Goal: Task Accomplishment & Management: Complete application form

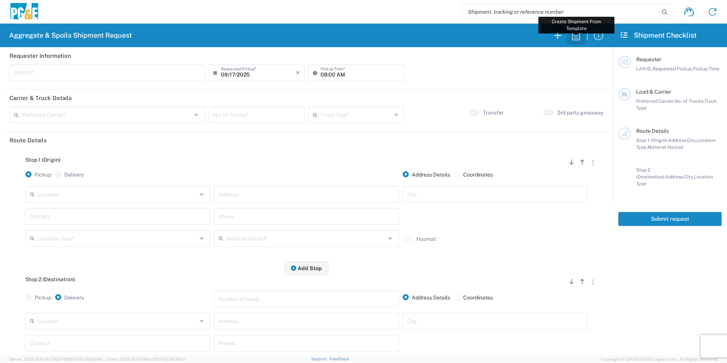
click at [579, 36] on icon "button" at bounding box center [576, 35] width 12 height 12
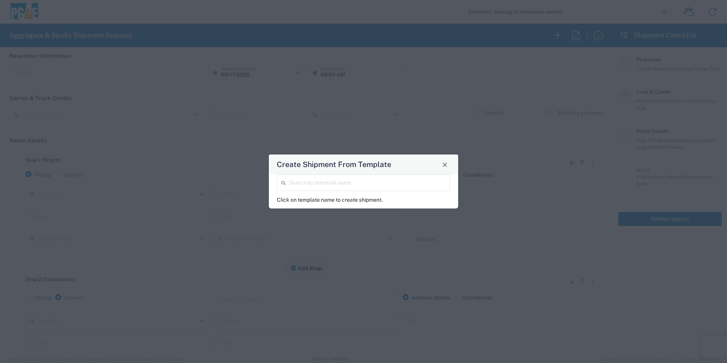
click at [420, 183] on input "search" at bounding box center [367, 181] width 157 height 13
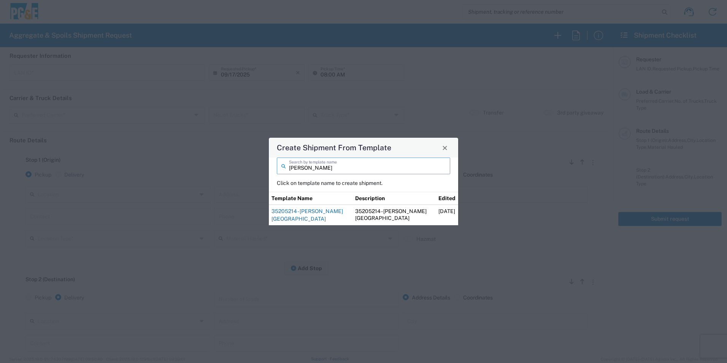
type input "alfredo"
click at [316, 213] on link "35205214 - [PERSON_NAME][GEOGRAPHIC_DATA]" at bounding box center [306, 215] width 71 height 14
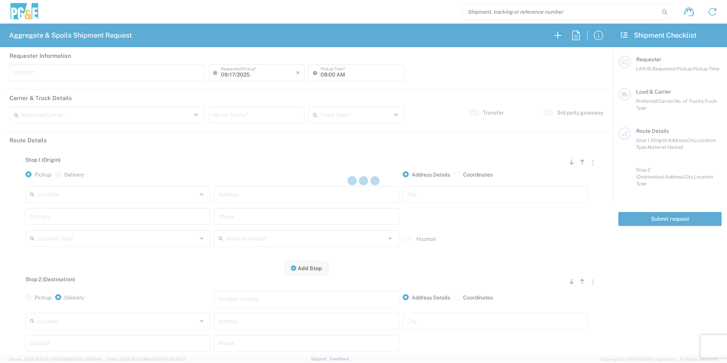
type input "RXIN"
type input "101 Trucking"
type input "20 Yard Dump Truck"
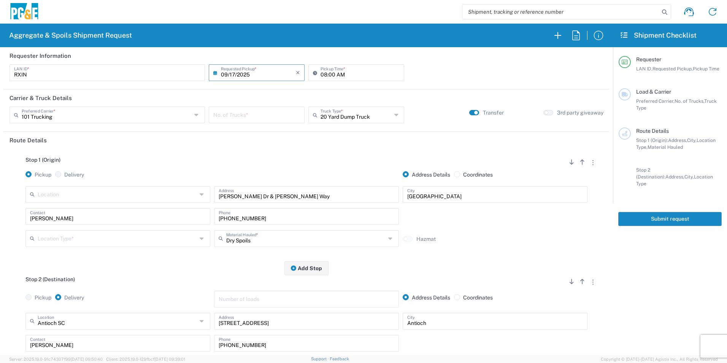
click at [224, 112] on input "number" at bounding box center [256, 114] width 87 height 13
type input "6"
click at [356, 117] on input "text" at bounding box center [356, 114] width 71 height 13
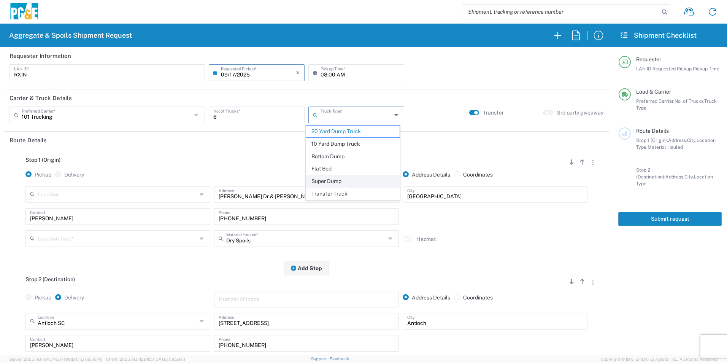
click at [338, 180] on span "Super Dump" at bounding box center [352, 181] width 93 height 12
type input "Super Dump"
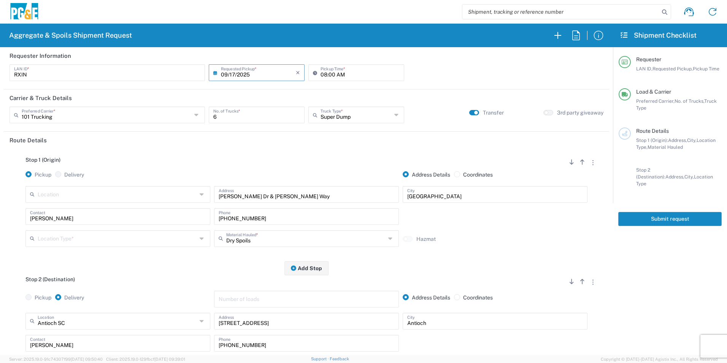
click at [102, 235] on input "text" at bounding box center [117, 237] width 159 height 13
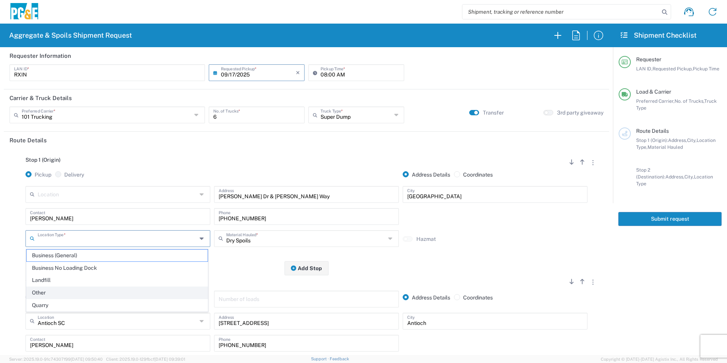
click at [45, 294] on span "Other" at bounding box center [117, 293] width 181 height 12
type input "Other"
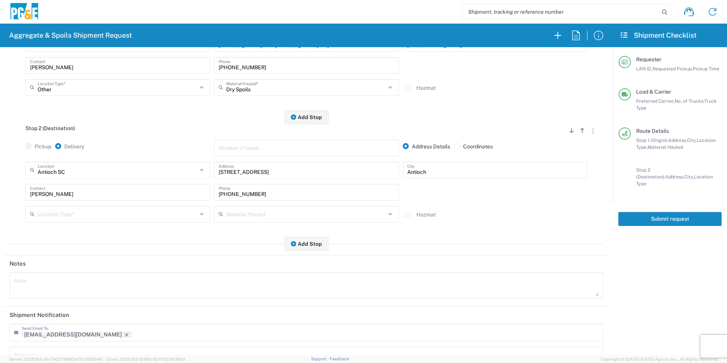
scroll to position [152, 0]
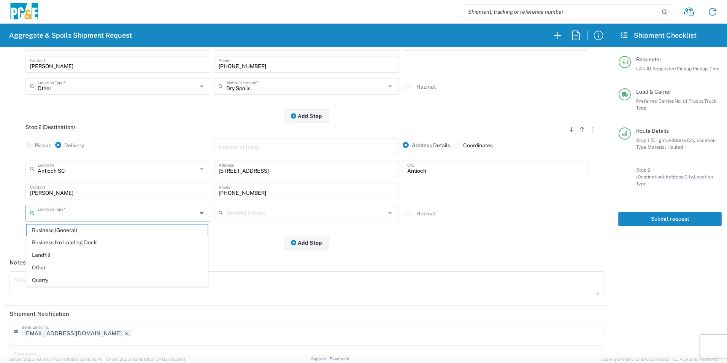
click at [50, 213] on input "text" at bounding box center [117, 212] width 159 height 13
click at [67, 241] on span "Business No Loading Dock" at bounding box center [117, 242] width 181 height 12
type input "Business No Loading Dock"
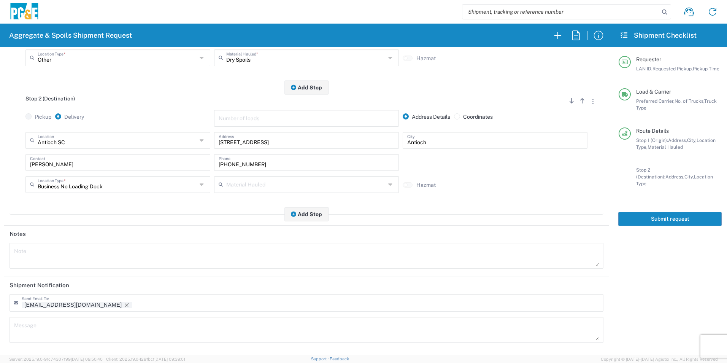
scroll to position [220, 0]
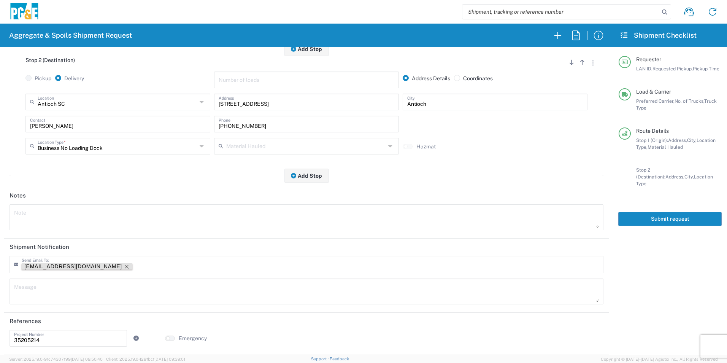
click at [124, 267] on icon "Remove tag" at bounding box center [127, 266] width 6 height 6
click at [661, 215] on button "Submit request" at bounding box center [669, 219] width 103 height 14
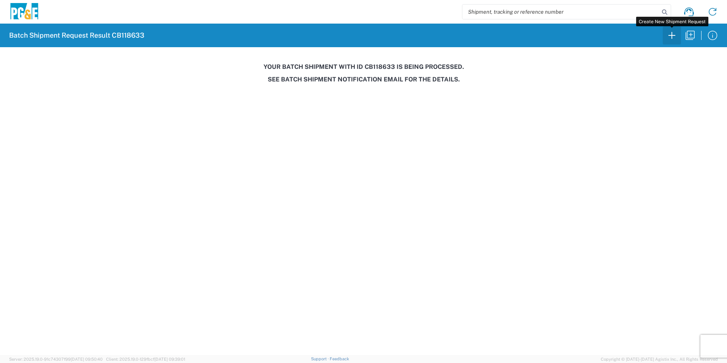
click at [675, 36] on icon "button" at bounding box center [672, 35] width 12 height 12
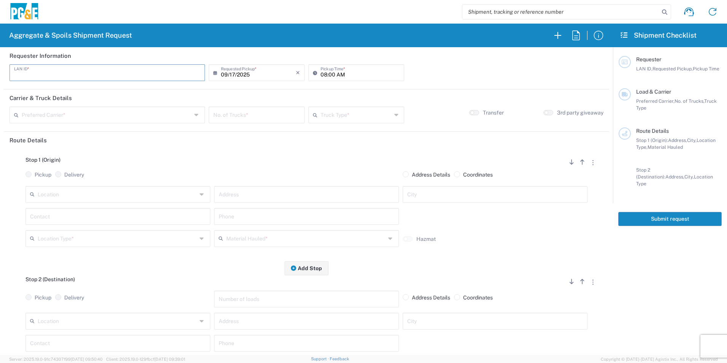
click at [135, 75] on input "text" at bounding box center [107, 71] width 186 height 13
type input "R9S1"
click at [321, 73] on input "08:00 AM" at bounding box center [360, 71] width 79 height 13
type input "07:00 AM"
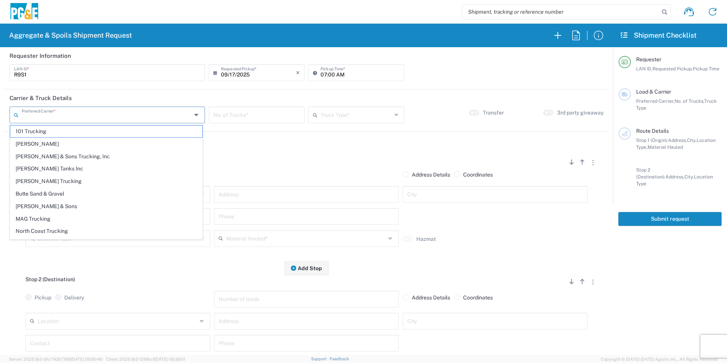
click at [125, 115] on input "text" at bounding box center [107, 114] width 170 height 13
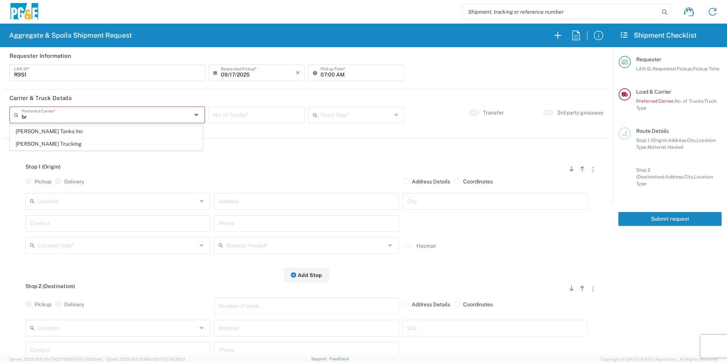
drag, startPoint x: 70, startPoint y: 130, endPoint x: 192, endPoint y: 124, distance: 122.6
click at [69, 129] on span "[PERSON_NAME] Tanks Inc" at bounding box center [106, 131] width 192 height 12
type input "[PERSON_NAME] Tanks Inc"
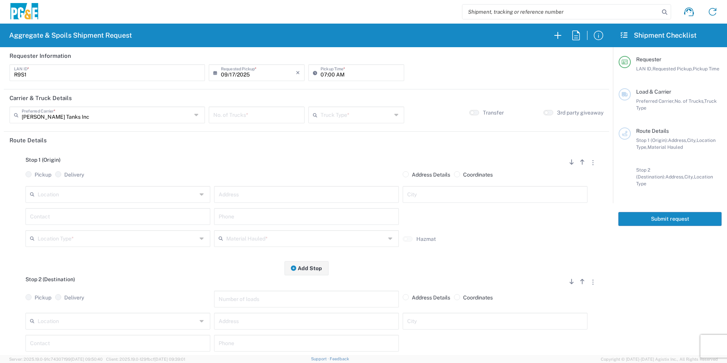
click at [254, 115] on input "number" at bounding box center [256, 114] width 87 height 13
type input "5"
click at [351, 113] on input "text" at bounding box center [356, 114] width 71 height 13
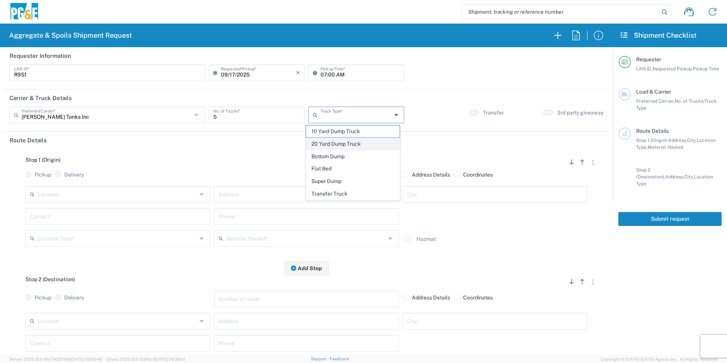
click at [343, 141] on span "20 Yard Dump Truck" at bounding box center [352, 144] width 93 height 12
type input "20 Yard Dump Truck"
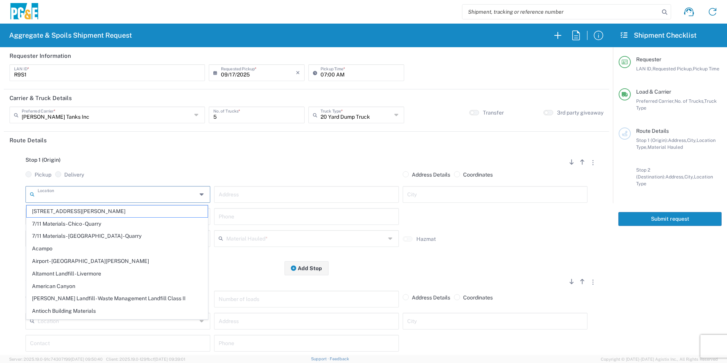
click at [107, 193] on input "text" at bounding box center [117, 193] width 159 height 13
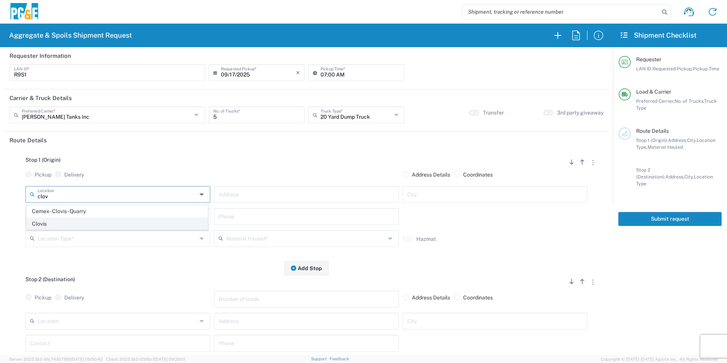
click at [45, 222] on span "Clovis" at bounding box center [117, 224] width 181 height 12
type input "Clovis"
type input "308 W Alluvial Ave"
type input "Clovis"
type input "Business No Loading Dock"
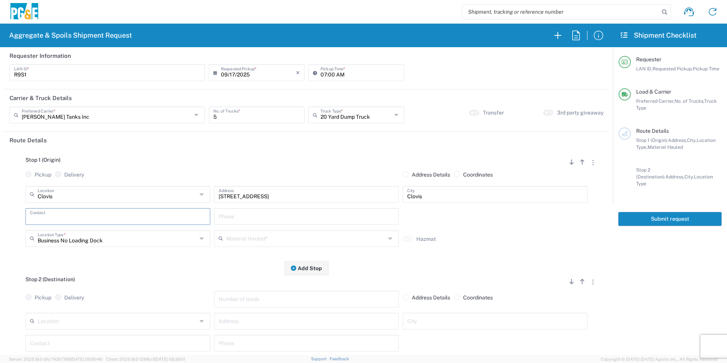
click at [71, 215] on input "text" at bounding box center [118, 215] width 176 height 13
drag, startPoint x: 82, startPoint y: 235, endPoint x: 139, endPoint y: 232, distance: 57.1
click at [82, 233] on p "Ryan Smith, 559-284-9097" at bounding box center [117, 235] width 175 height 10
type input "Ryan Smith"
type input "559-284-9097"
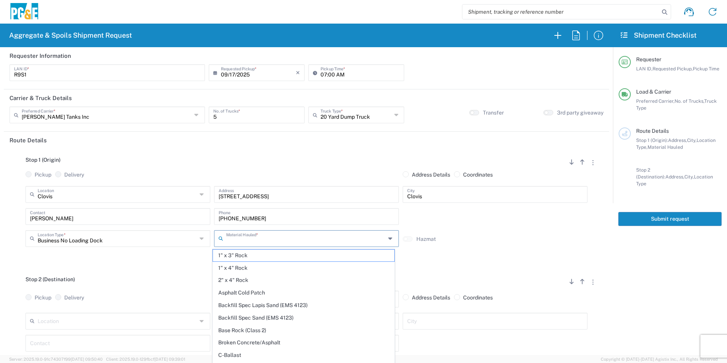
click at [254, 240] on input "text" at bounding box center [305, 237] width 159 height 13
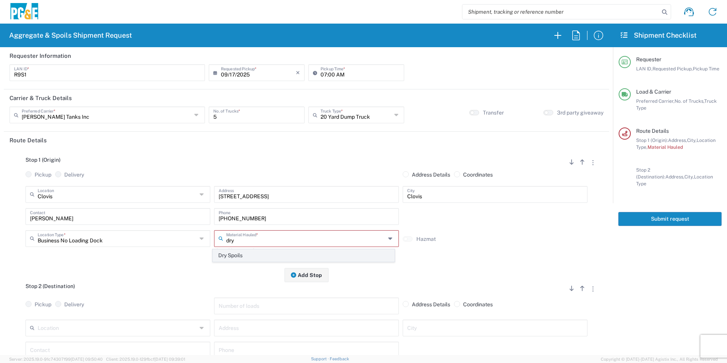
click at [262, 257] on span "Dry Spoils" at bounding box center [303, 255] width 181 height 12
type input "Dry Spoils"
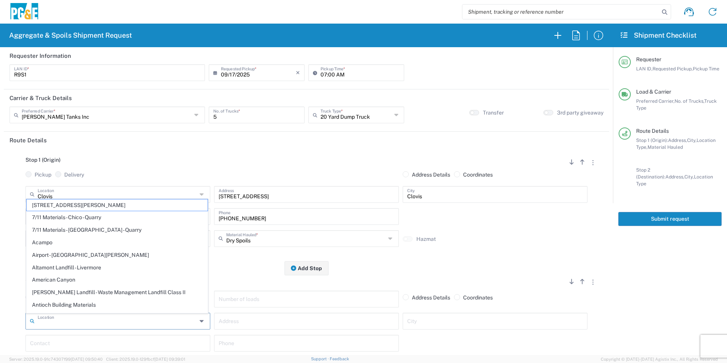
click at [112, 319] on input "text" at bounding box center [117, 320] width 159 height 13
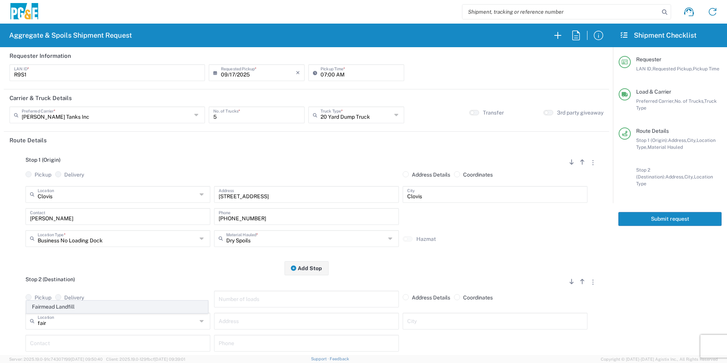
click at [92, 307] on span "Fairmead Landfill" at bounding box center [117, 307] width 181 height 12
type input "Fairmead Landfill"
type input "21739 Road 19"
type input "Chowchilla"
type input "Landfill"
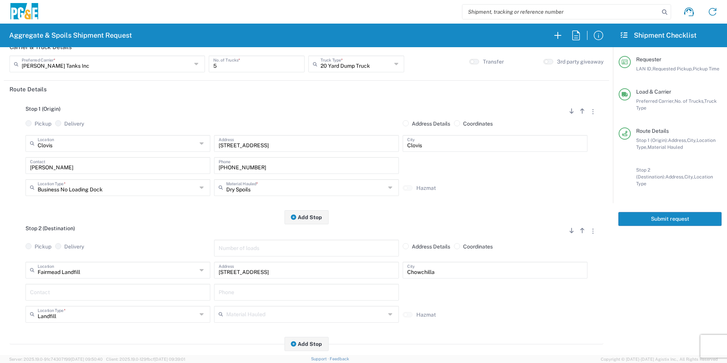
scroll to position [114, 0]
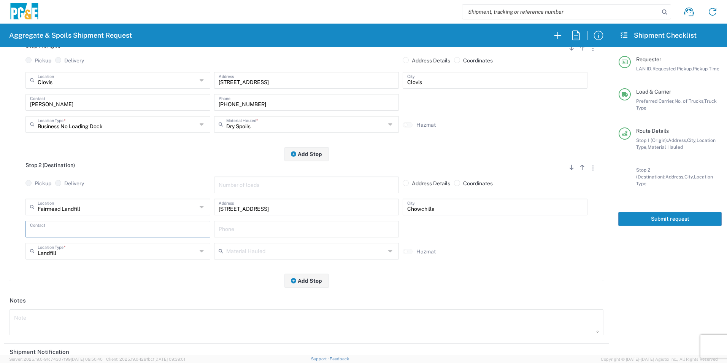
click at [94, 228] on input "text" at bounding box center [118, 228] width 176 height 13
click at [87, 247] on p "Ryan Smith, 559-284-9097" at bounding box center [117, 248] width 175 height 10
type input "Ryan Smith"
type input "559-284-9097"
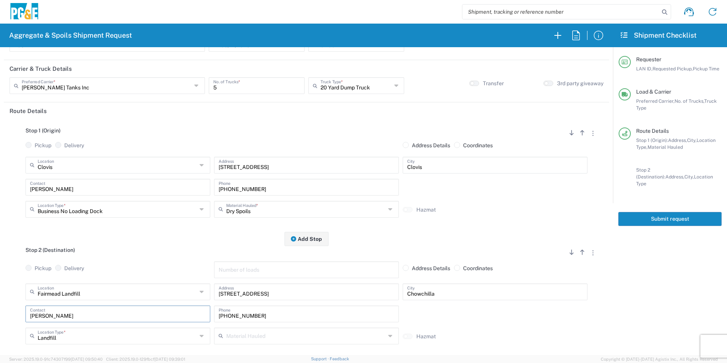
scroll to position [0, 0]
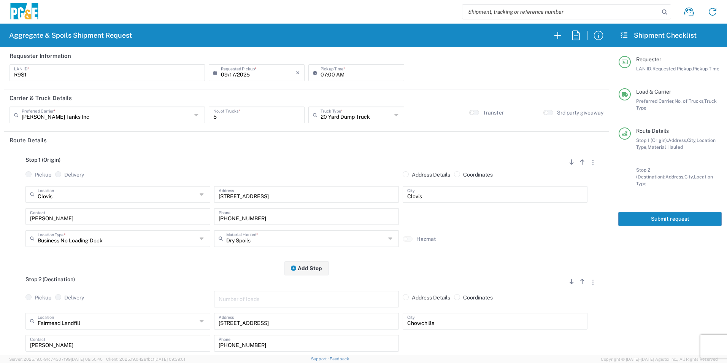
drag, startPoint x: 653, startPoint y: 211, endPoint x: 725, endPoint y: 235, distance: 76.0
click at [656, 212] on button "Submit request" at bounding box center [669, 219] width 103 height 14
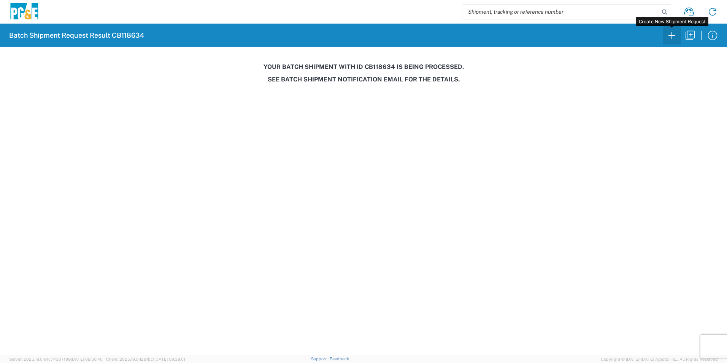
click at [674, 34] on icon "button" at bounding box center [672, 35] width 12 height 12
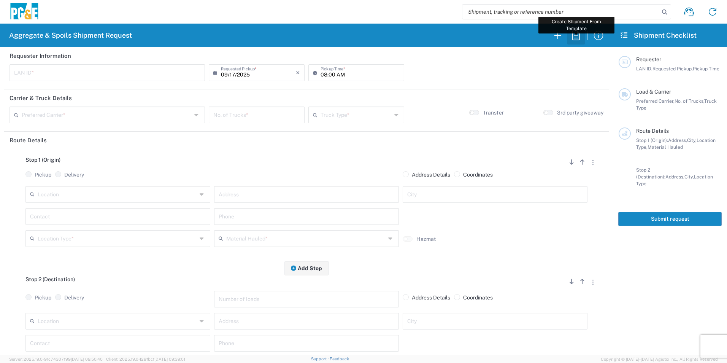
click at [579, 38] on icon "button" at bounding box center [576, 35] width 12 height 12
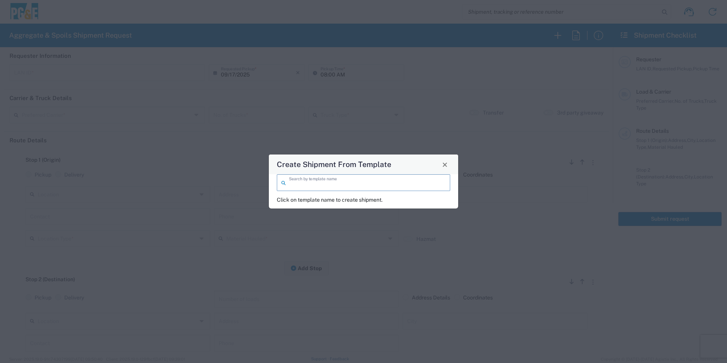
click at [389, 183] on input "search" at bounding box center [367, 181] width 157 height 13
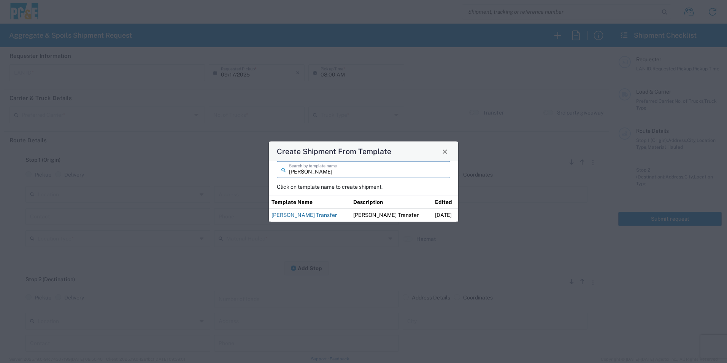
type input "joan"
click at [295, 213] on link "[PERSON_NAME] Transfer" at bounding box center [303, 215] width 65 height 6
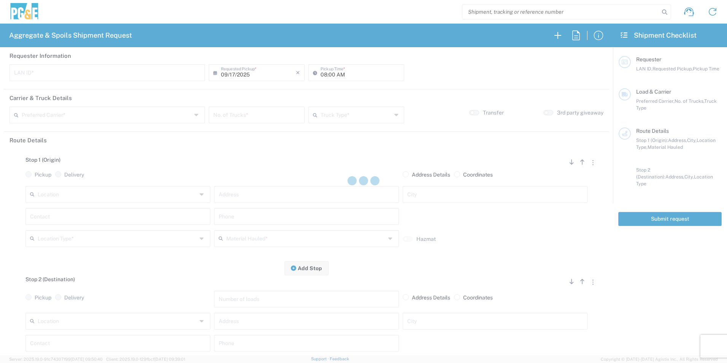
type input "JKK9"
type input "05:00 AM"
type input "[PERSON_NAME] Tanks Inc"
type input "20 Yard Dump Truck"
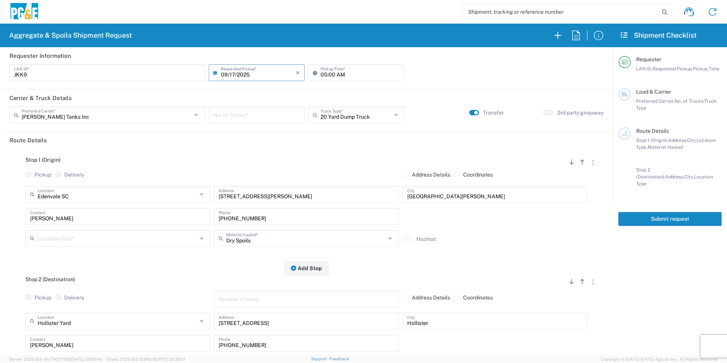
drag, startPoint x: 265, startPoint y: 121, endPoint x: 265, endPoint y: 114, distance: 6.9
click at [265, 119] on input "number" at bounding box center [256, 114] width 87 height 13
type input "6"
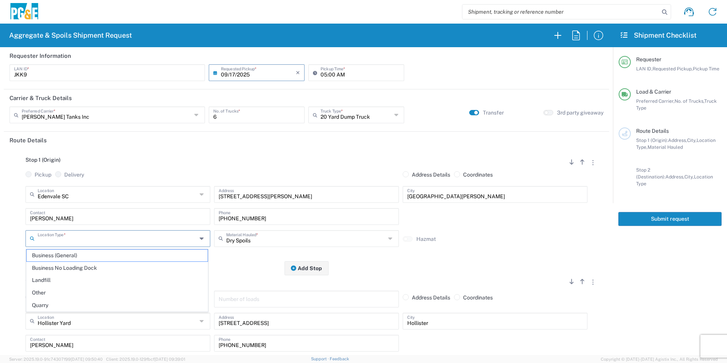
click at [63, 239] on input "text" at bounding box center [117, 237] width 159 height 13
click at [53, 267] on span "Business No Loading Dock" at bounding box center [117, 268] width 181 height 12
type input "Business No Loading Dock"
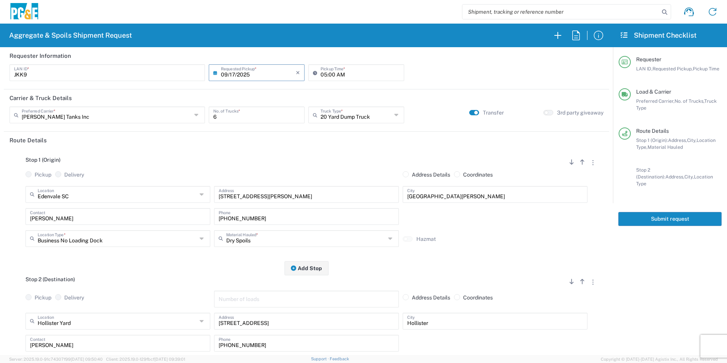
scroll to position [152, 0]
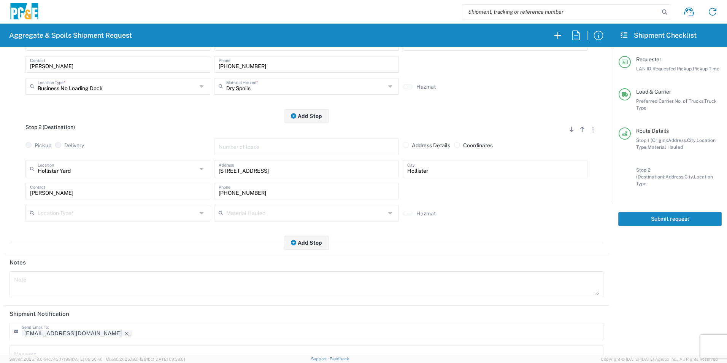
click at [64, 214] on input "text" at bounding box center [117, 212] width 159 height 13
drag, startPoint x: 69, startPoint y: 242, endPoint x: 64, endPoint y: 264, distance: 22.5
click at [69, 241] on span "Business No Loading Dock" at bounding box center [117, 242] width 181 height 12
type input "Business No Loading Dock"
click at [124, 333] on icon "Remove tag" at bounding box center [127, 333] width 6 height 6
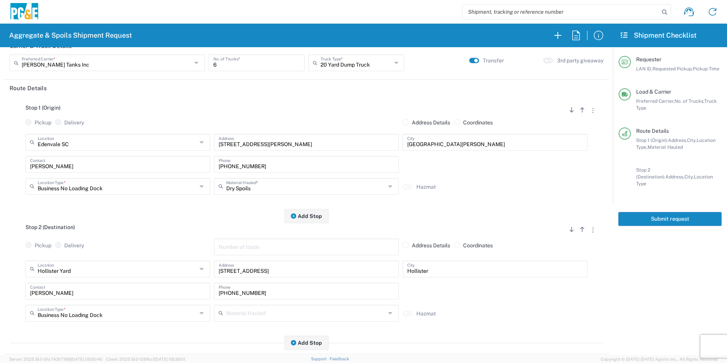
scroll to position [0, 0]
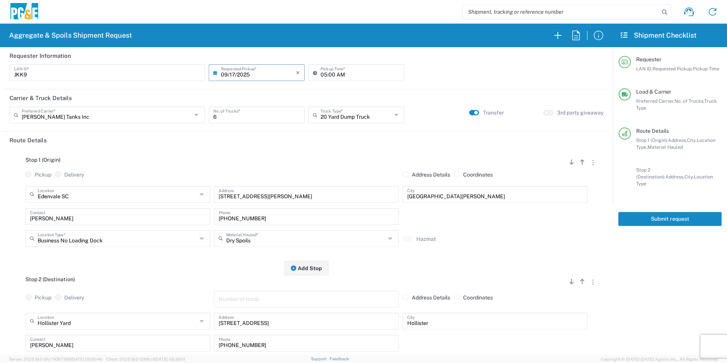
click at [683, 212] on button "Submit request" at bounding box center [669, 219] width 103 height 14
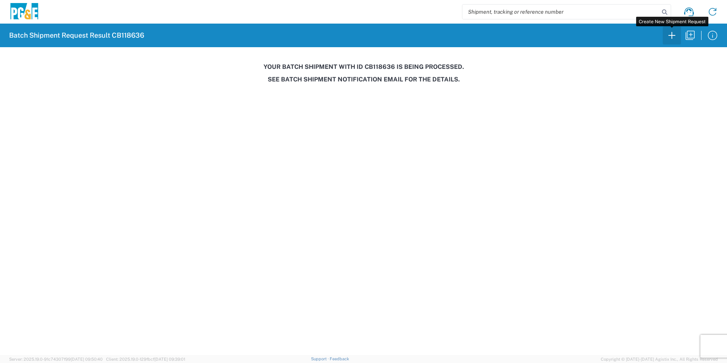
click at [675, 37] on icon "button" at bounding box center [672, 35] width 12 height 12
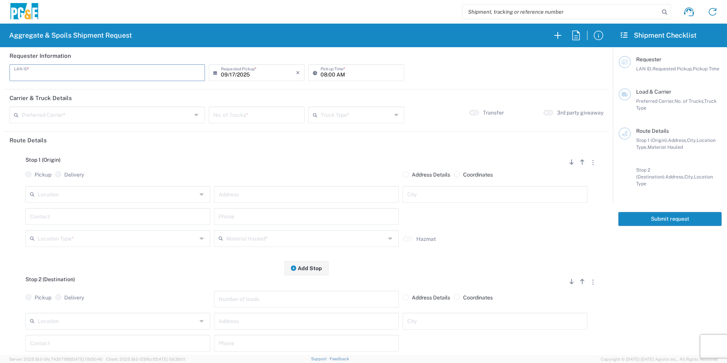
click at [154, 73] on input "text" at bounding box center [107, 71] width 186 height 13
type input "ADBG"
click at [321, 72] on input "08:00 AM" at bounding box center [360, 71] width 79 height 13
click at [328, 73] on input "06:00 AM" at bounding box center [360, 71] width 79 height 13
type input "06:30 AM"
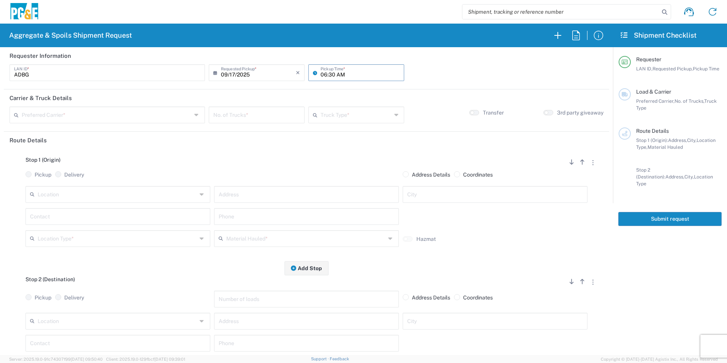
click at [166, 110] on input "text" at bounding box center [107, 114] width 170 height 13
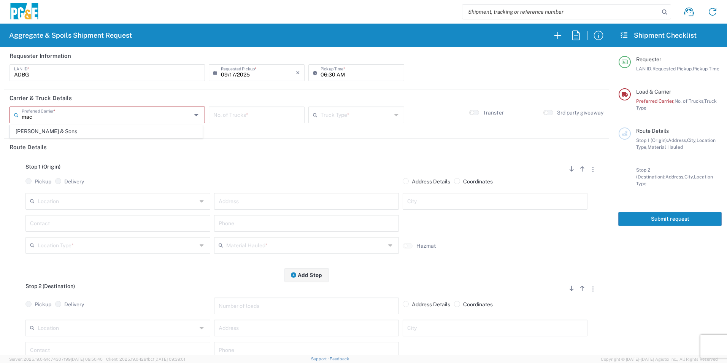
click at [88, 132] on span "[PERSON_NAME] & Sons" at bounding box center [106, 131] width 192 height 12
type input "[PERSON_NAME] & Sons"
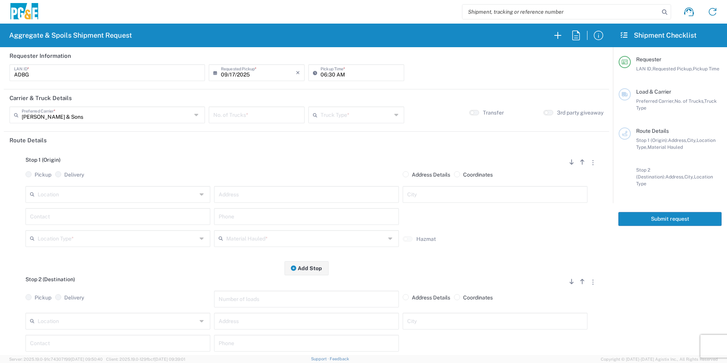
click at [260, 121] on div "No. of Trucks *" at bounding box center [257, 114] width 96 height 17
type input "2"
click at [361, 112] on input "text" at bounding box center [356, 114] width 71 height 13
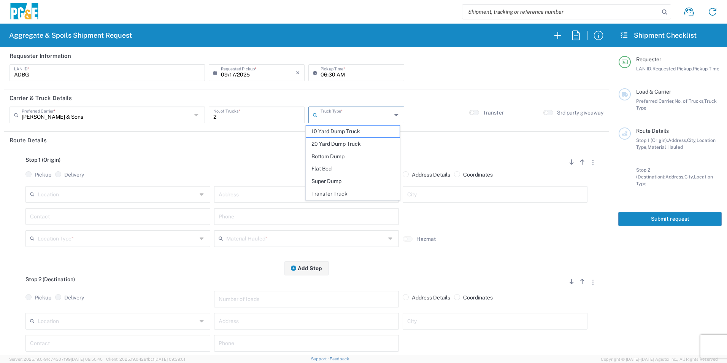
drag, startPoint x: 332, startPoint y: 181, endPoint x: 438, endPoint y: 131, distance: 117.4
click at [332, 179] on span "Super Dump" at bounding box center [352, 181] width 93 height 12
type input "Super Dump"
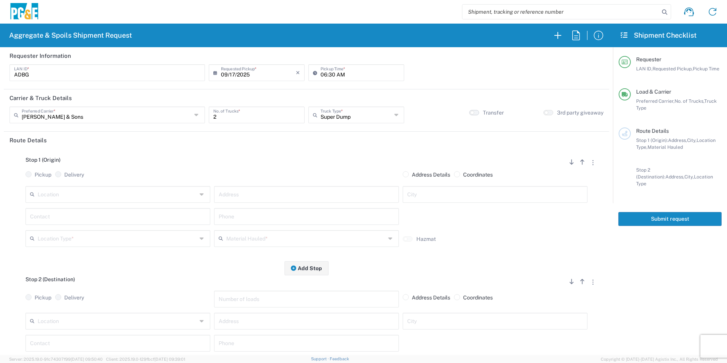
click at [470, 112] on small "button" at bounding box center [472, 113] width 4 height 4
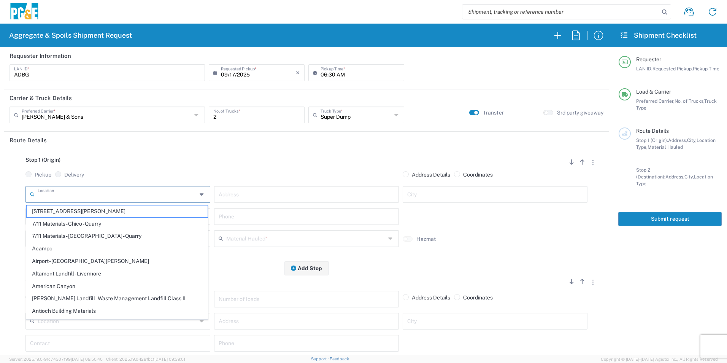
click at [148, 194] on input "text" at bounding box center [117, 193] width 159 height 13
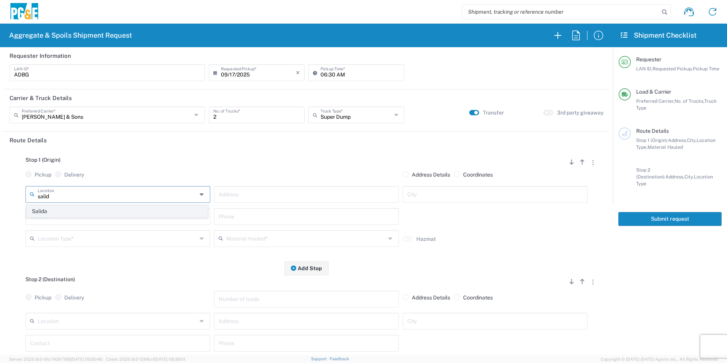
click at [96, 210] on span "Salida" at bounding box center [117, 211] width 181 height 12
type input "Salida"
type input "4588 Hope Ln"
type input "Salida"
type input "Business No Loading Dock"
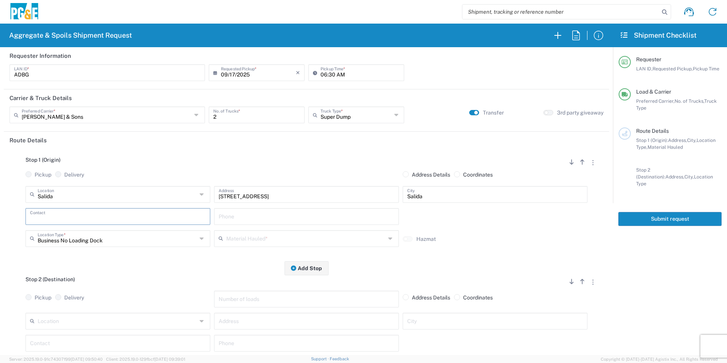
click at [72, 219] on input "text" at bounding box center [118, 215] width 176 height 13
drag, startPoint x: 63, startPoint y: 235, endPoint x: 125, endPoint y: 231, distance: 62.9
click at [63, 235] on p "Aaron Buenrostro, 209-639-1674" at bounding box center [117, 235] width 175 height 10
type input "Aaron Buenrostro"
type input "209-639-1674"
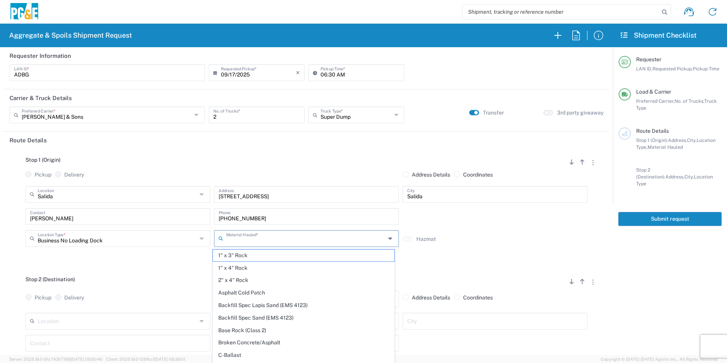
click at [264, 235] on input "text" at bounding box center [305, 237] width 159 height 13
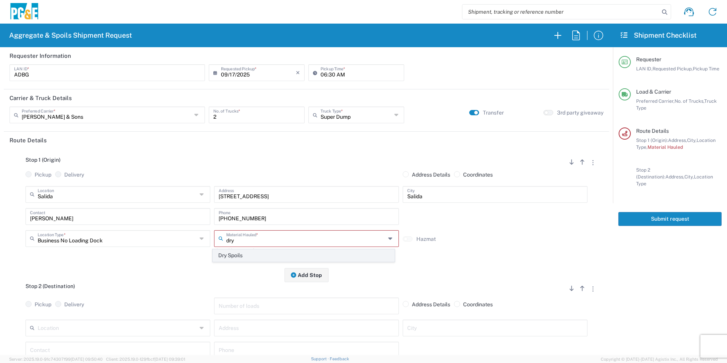
click at [246, 256] on span "Dry Spoils" at bounding box center [303, 255] width 181 height 12
type input "Dry Spoils"
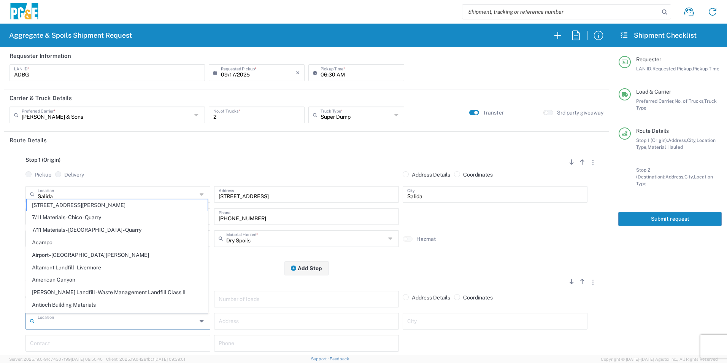
click at [139, 319] on input "text" at bounding box center [117, 320] width 159 height 13
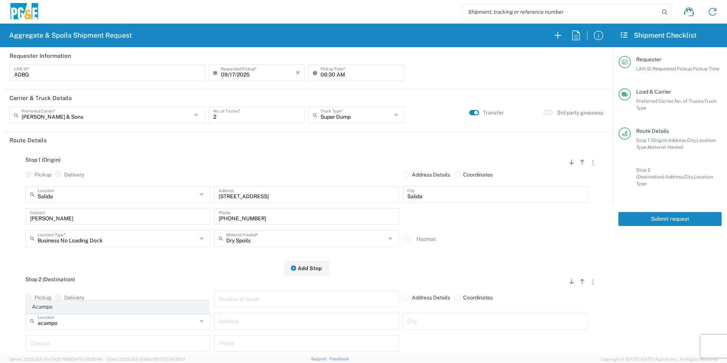
click at [54, 304] on span "Acampo" at bounding box center [117, 307] width 181 height 12
type input "Acampo"
type input "4330 E. Winery Rd"
type input "Acampo"
type input "Business No Loading Dock"
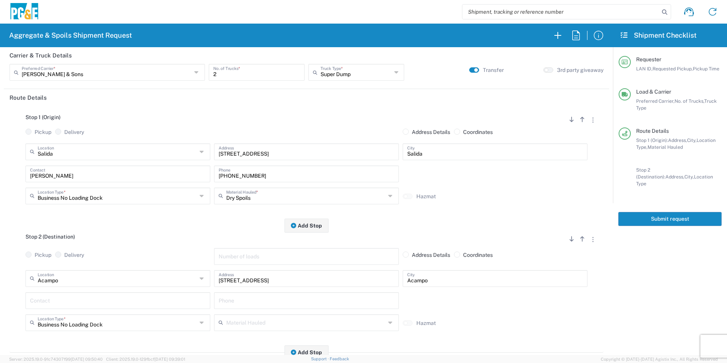
scroll to position [114, 0]
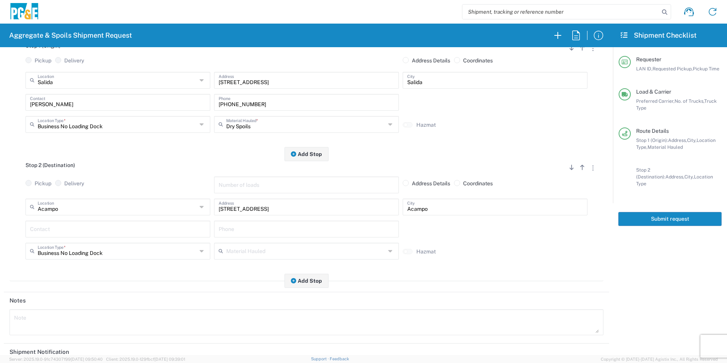
click at [52, 230] on input "text" at bounding box center [118, 228] width 176 height 13
click at [48, 246] on p "Aaron Buenrostro, 209-639-1674" at bounding box center [117, 248] width 175 height 10
type input "Aaron Buenrostro"
type input "209-639-1674"
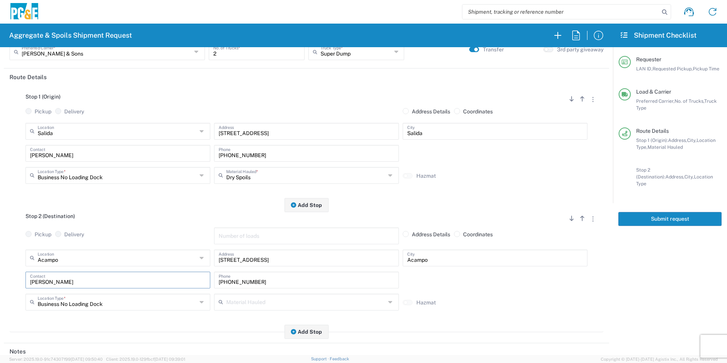
scroll to position [0, 0]
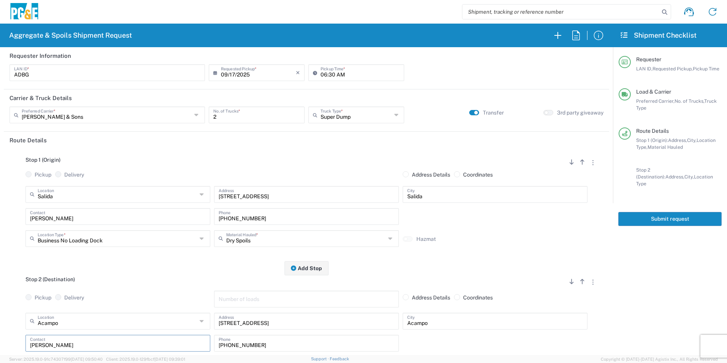
click at [689, 212] on button "Submit request" at bounding box center [669, 219] width 103 height 14
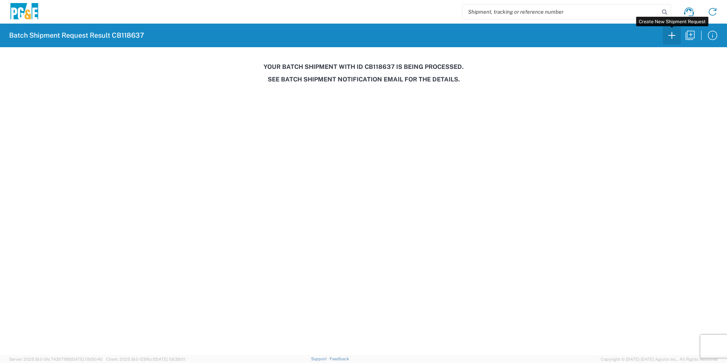
click at [670, 36] on icon "button" at bounding box center [672, 35] width 12 height 12
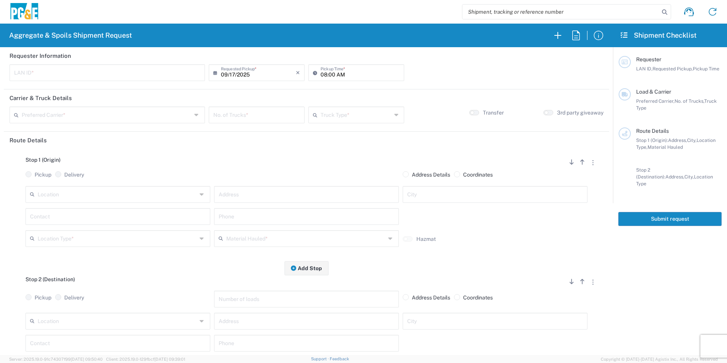
click at [143, 73] on input "text" at bounding box center [107, 71] width 186 height 13
type input "AMHG"
click at [321, 72] on input "08:00 AM" at bounding box center [360, 71] width 79 height 13
type input "06:00 AM"
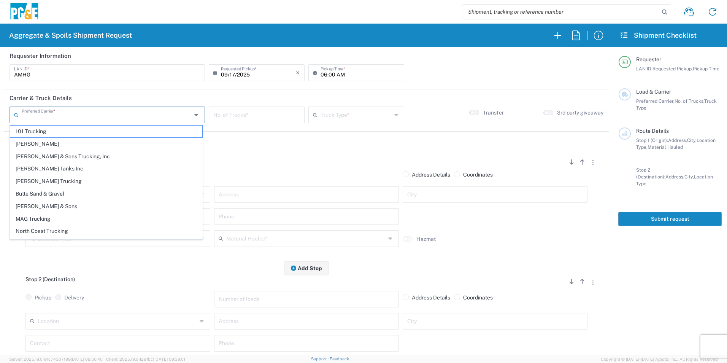
click at [151, 113] on input "text" at bounding box center [107, 114] width 170 height 13
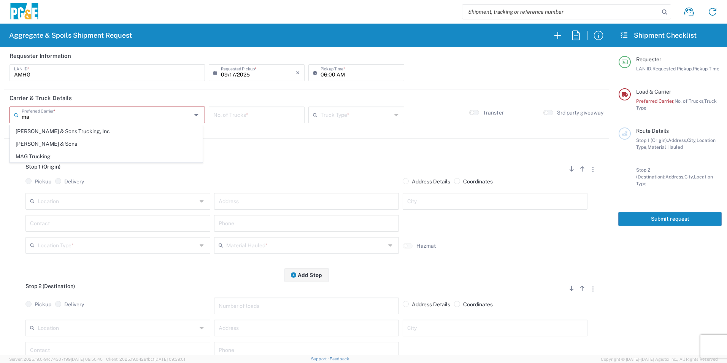
click at [67, 144] on span "[PERSON_NAME] & Sons" at bounding box center [106, 144] width 192 height 12
type input "[PERSON_NAME] & Sons"
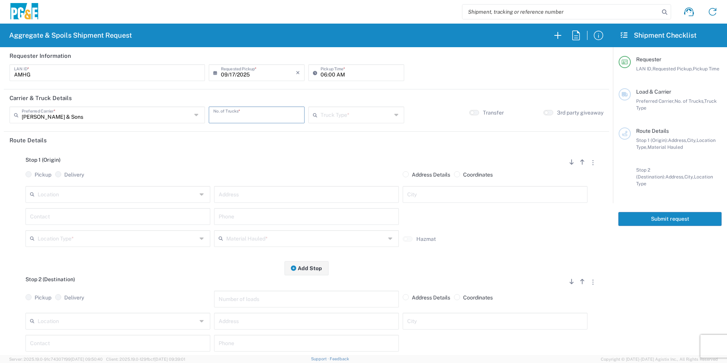
click at [268, 114] on input "number" at bounding box center [256, 114] width 87 height 13
type input "1"
click at [343, 114] on input "text" at bounding box center [356, 114] width 71 height 13
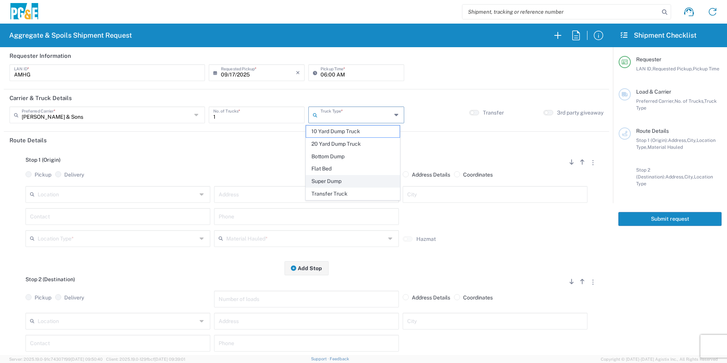
click at [329, 180] on span "Super Dump" at bounding box center [352, 181] width 93 height 12
type input "Super Dump"
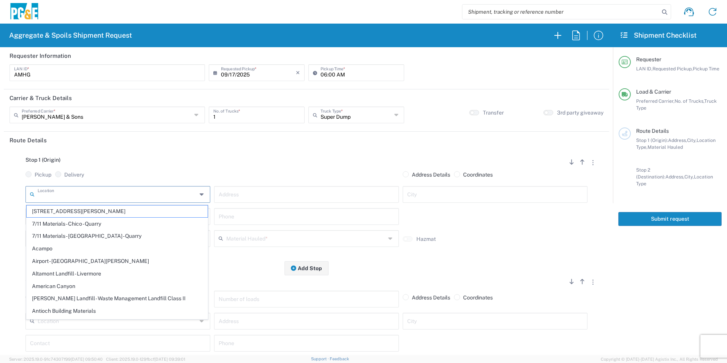
click at [106, 200] on input "text" at bounding box center [117, 193] width 159 height 13
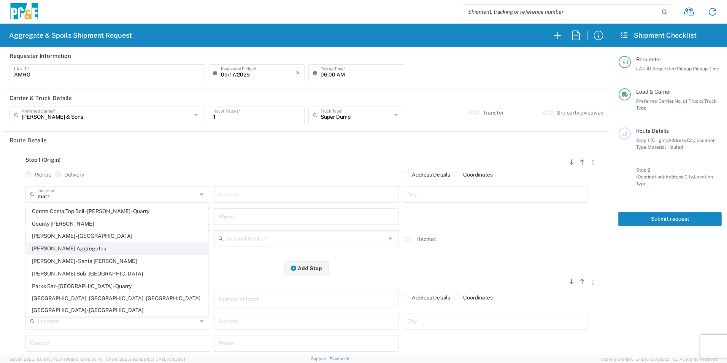
click at [120, 249] on span "[PERSON_NAME] Aggregates" at bounding box center [117, 249] width 181 height 12
type input "[PERSON_NAME] Aggregates"
type input "12523 North, CA-59"
type input "Merced"
type input "Quarry"
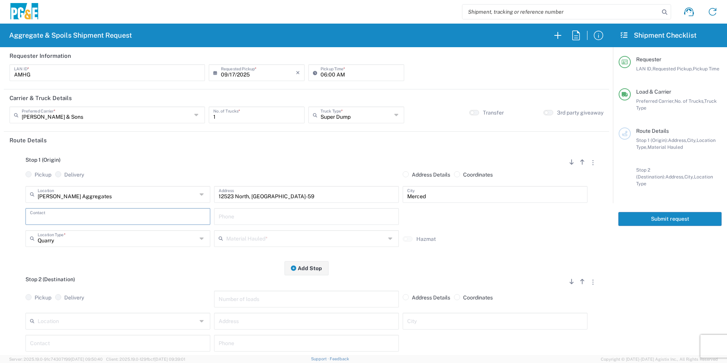
click at [75, 210] on input "text" at bounding box center [118, 215] width 176 height 13
click at [60, 235] on p "Al Hernandez, 925-984-5916" at bounding box center [117, 235] width 175 height 10
type input "Al Hernandez"
type input "925-984-5916"
click at [279, 233] on input "text" at bounding box center [305, 237] width 159 height 13
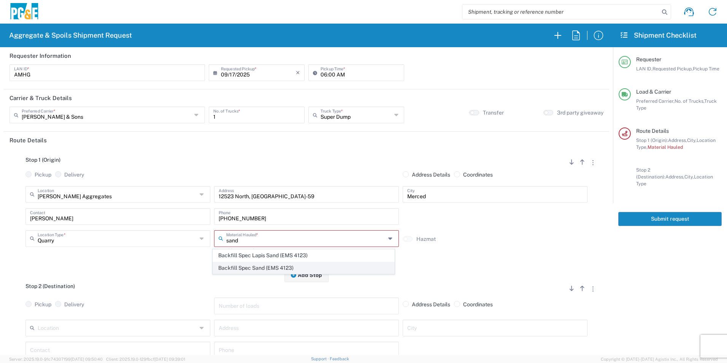
click at [252, 265] on span "Backfill Spec Sand (EMS 4123)" at bounding box center [303, 268] width 181 height 12
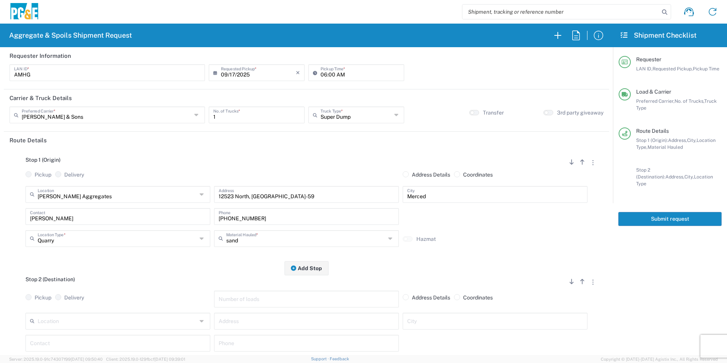
type input "Backfill Spec Sand (EMS 4123)"
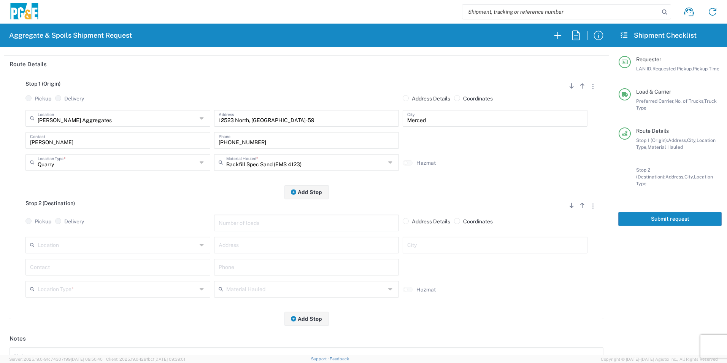
click at [92, 244] on input "text" at bounding box center [117, 244] width 159 height 13
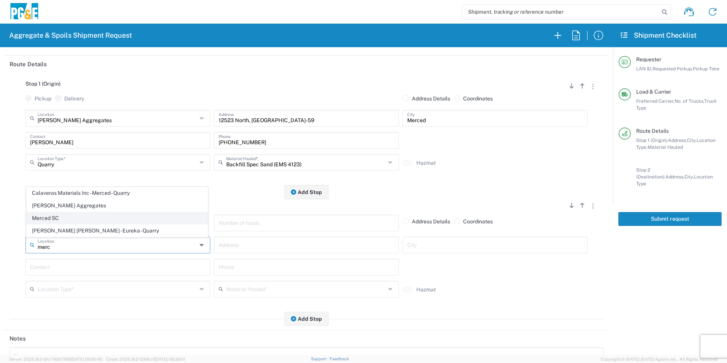
click at [90, 216] on span "Merced SC" at bounding box center [117, 218] width 181 height 12
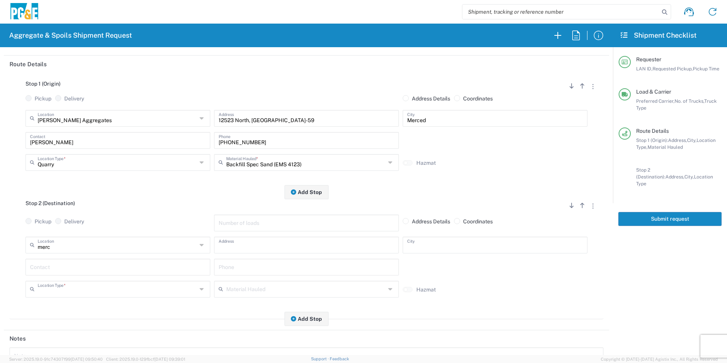
type input "Merced SC"
type input "4165 E Childs Ave"
type input "Merced"
type input "Business No Loading Dock"
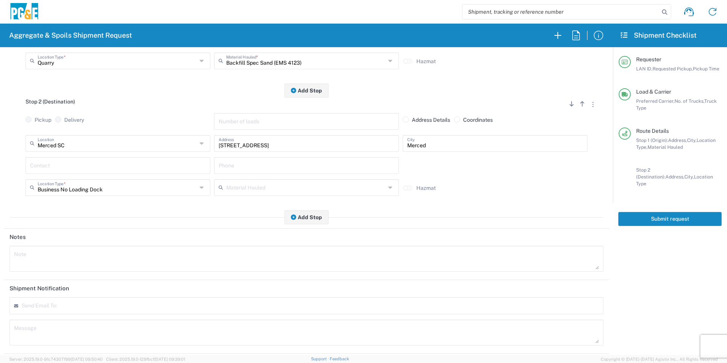
scroll to position [190, 0]
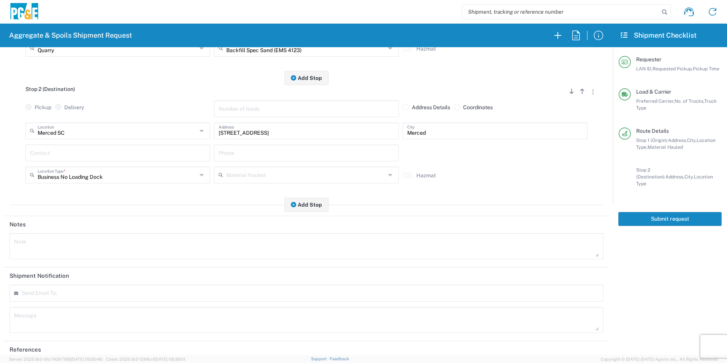
click at [52, 155] on input "text" at bounding box center [118, 152] width 176 height 13
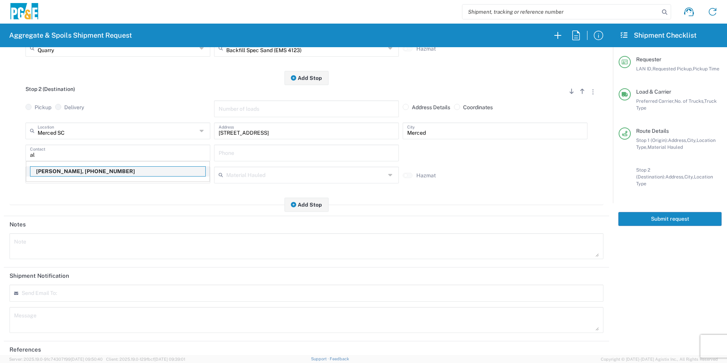
click at [70, 172] on p "Al Hernandez, 925-984-5916" at bounding box center [117, 172] width 175 height 10
type input "Al Hernandez"
type input "925-984-5916"
click at [39, 240] on textarea at bounding box center [306, 245] width 585 height 21
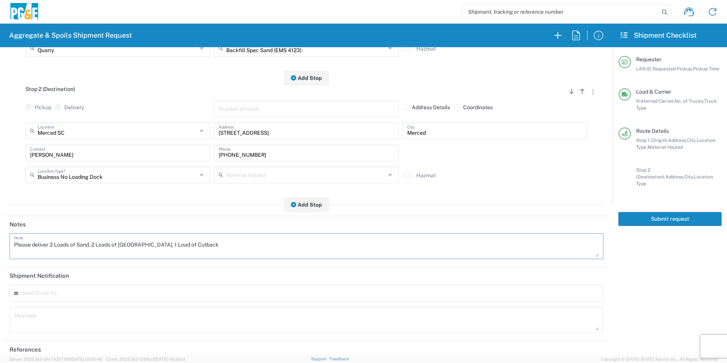
drag, startPoint x: 209, startPoint y: 243, endPoint x: -2, endPoint y: 228, distance: 211.2
click at [0, 228] on html "Aggregate & Spoils Shipment Request Requester Information AMHG LAN ID * 09/17/2…" at bounding box center [363, 181] width 727 height 363
type textarea "Please deliver 3 Loads of Sand, 2 Loads of Base Rock, 1 Load of Cutback"
click at [141, 315] on textarea at bounding box center [306, 319] width 585 height 21
paste textarea "Please deliver 3 Loads of Sand, 2 Loads of Base Rock, 1 Load of Cutback"
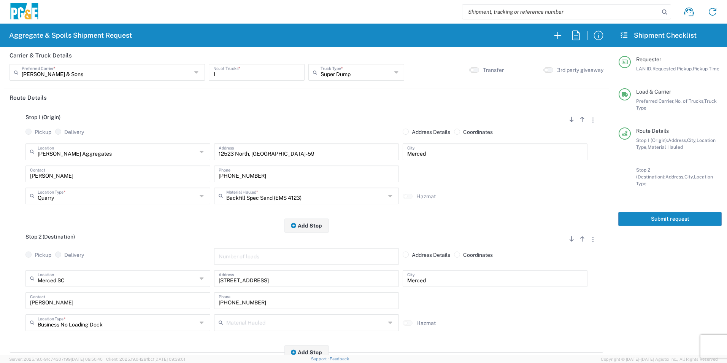
scroll to position [0, 0]
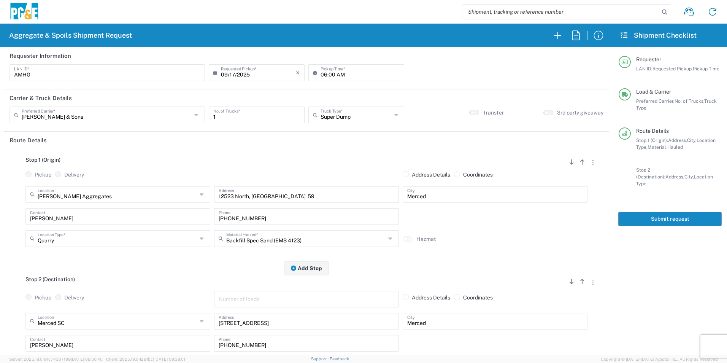
type textarea "Please deliver 3 Loads of Sand, 2 Loads of Base Rock, 1 Load of Cutback"
click at [670, 215] on button "Submit request" at bounding box center [669, 219] width 103 height 14
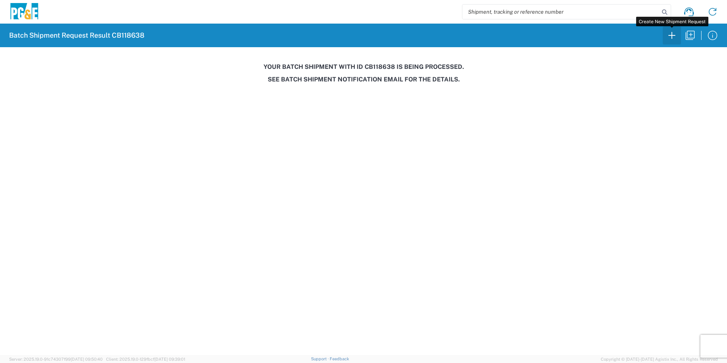
click at [669, 35] on icon "button" at bounding box center [672, 35] width 12 height 12
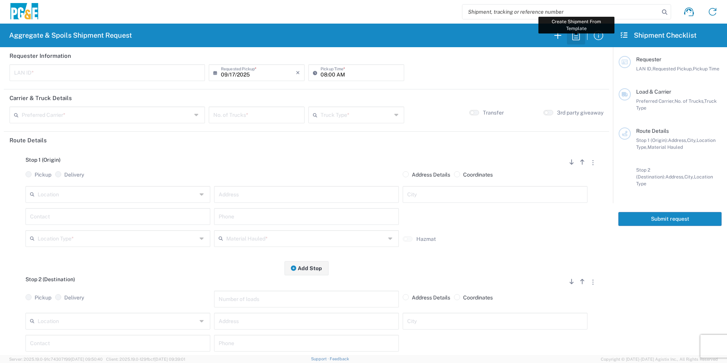
click at [577, 33] on icon "button" at bounding box center [576, 35] width 12 height 12
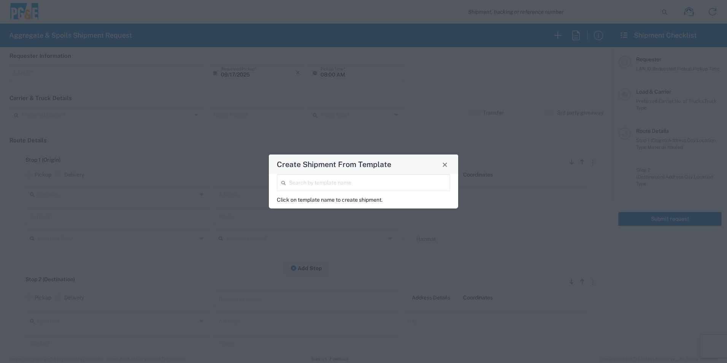
click at [404, 182] on input "search" at bounding box center [367, 181] width 157 height 13
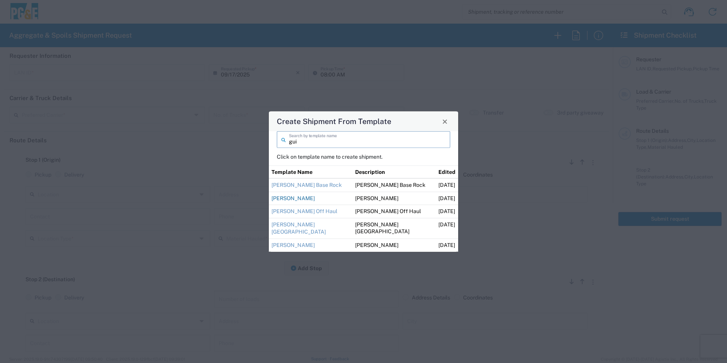
type input "gui"
click at [306, 198] on link "[PERSON_NAME]" at bounding box center [292, 198] width 43 height 6
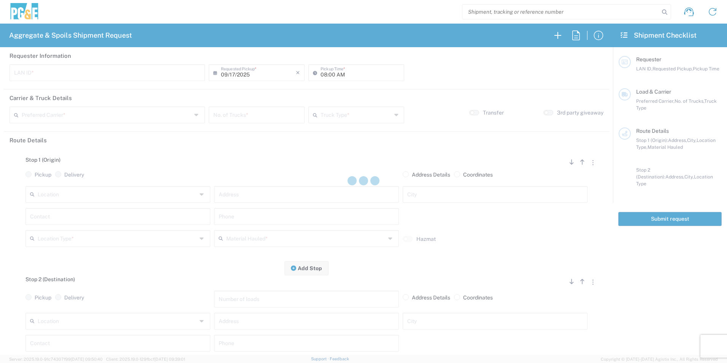
type input "M2DS"
type input "07:00 AM"
type input "[PERSON_NAME] Trucking"
type input "Super Dump"
type textarea "Please deliver Cutback"
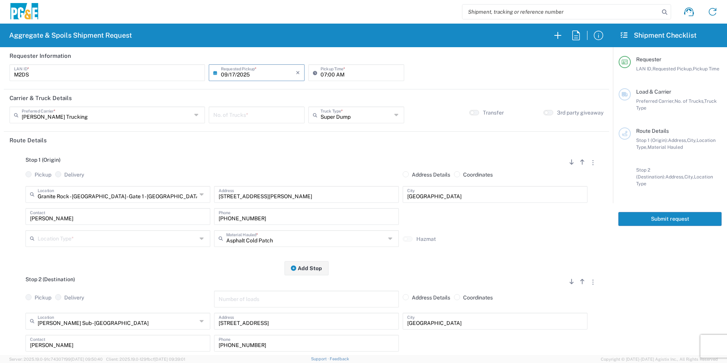
click at [240, 115] on input "number" at bounding box center [256, 114] width 87 height 13
type input "1"
click at [73, 240] on input "text" at bounding box center [117, 237] width 159 height 13
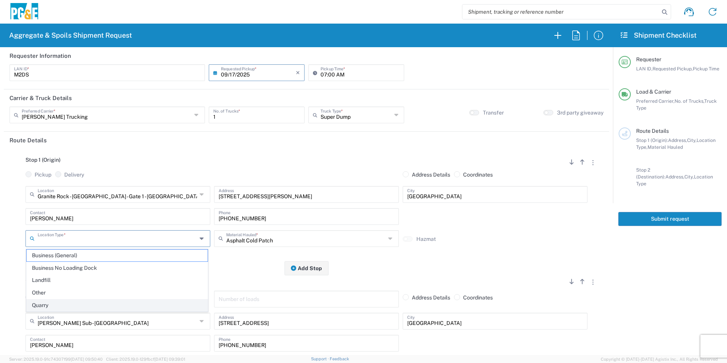
click at [51, 305] on span "Quarry" at bounding box center [117, 305] width 181 height 12
type input "Quarry"
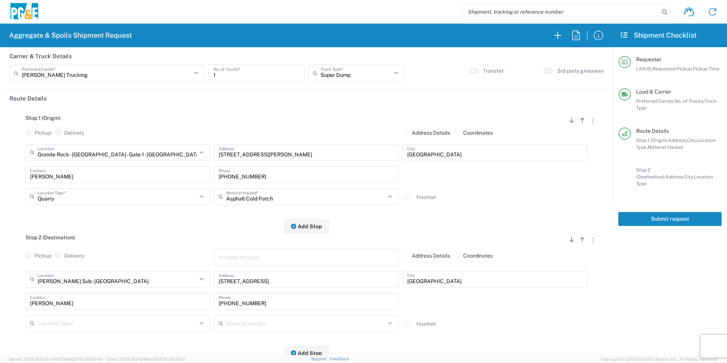
scroll to position [114, 0]
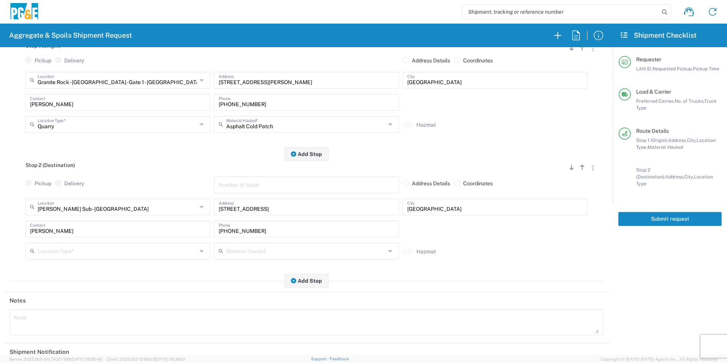
click at [43, 245] on input "text" at bounding box center [117, 250] width 159 height 13
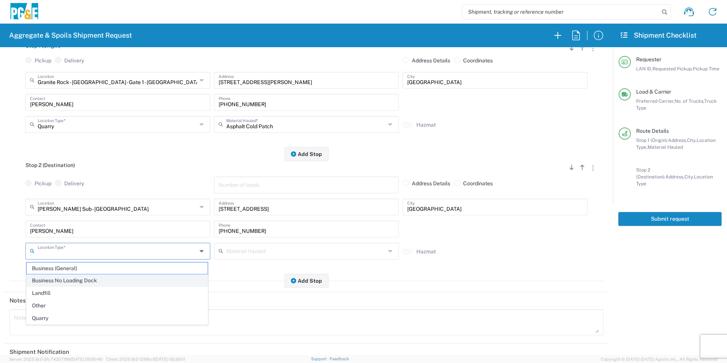
click at [59, 278] on span "Business No Loading Dock" at bounding box center [117, 281] width 181 height 12
type input "Business No Loading Dock"
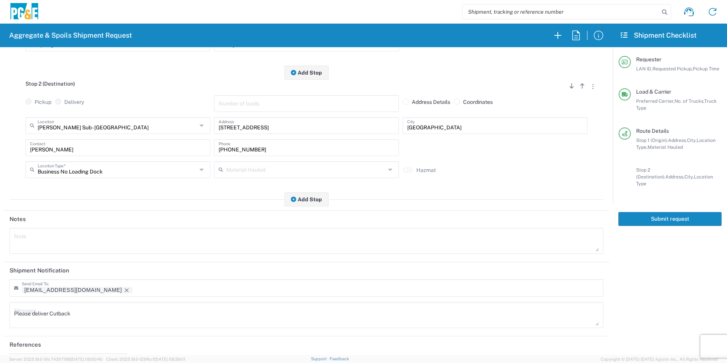
scroll to position [220, 0]
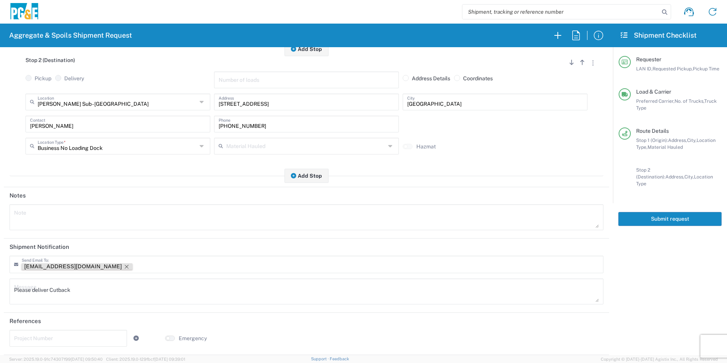
click at [124, 265] on icon "Remove tag" at bounding box center [127, 266] width 6 height 6
drag, startPoint x: 94, startPoint y: 288, endPoint x: 0, endPoint y: 271, distance: 95.1
click at [0, 273] on html "Aggregate & Spoils Shipment Request Requester Information M2DS LAN ID * 09/17/2…" at bounding box center [363, 181] width 727 height 363
click at [29, 209] on textarea at bounding box center [306, 217] width 585 height 21
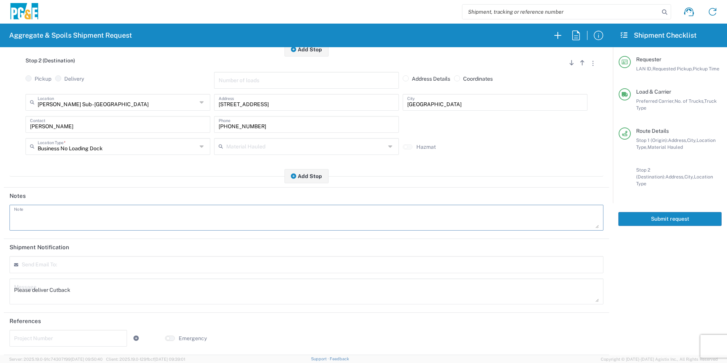
paste textarea "Please deliver Cutback"
type textarea "Please deliver Cutback"
click at [685, 214] on button "Submit request" at bounding box center [669, 219] width 103 height 14
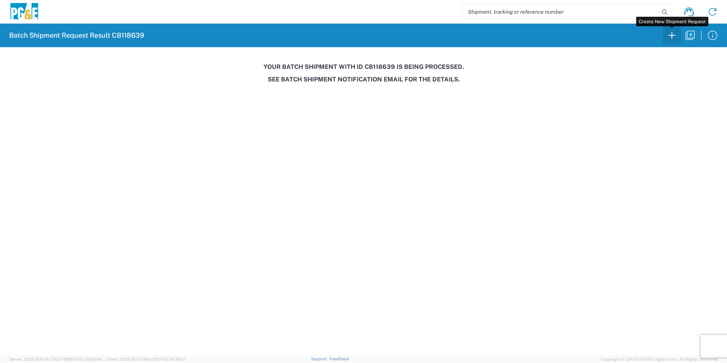
click at [671, 38] on icon "button" at bounding box center [672, 35] width 12 height 12
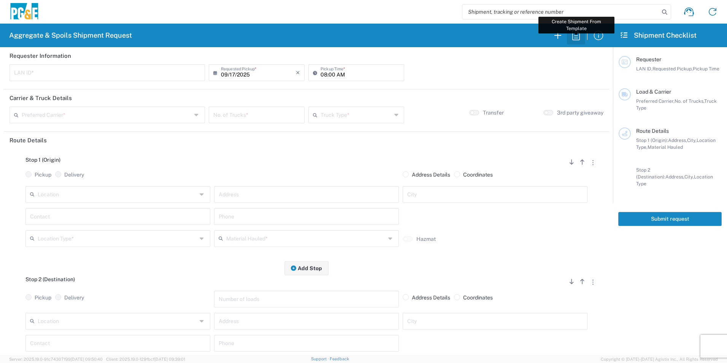
click at [573, 35] on icon "button" at bounding box center [576, 35] width 12 height 12
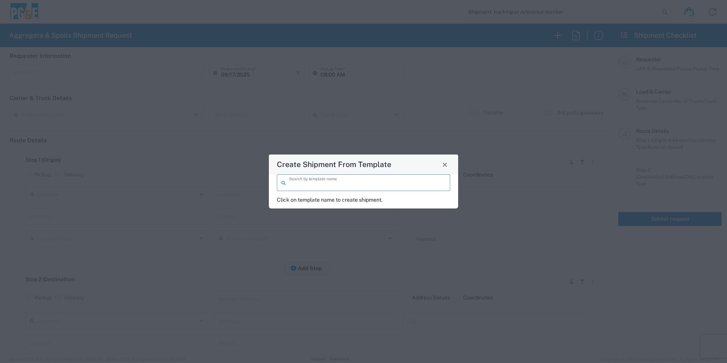
click at [326, 179] on input "search" at bounding box center [367, 181] width 157 height 13
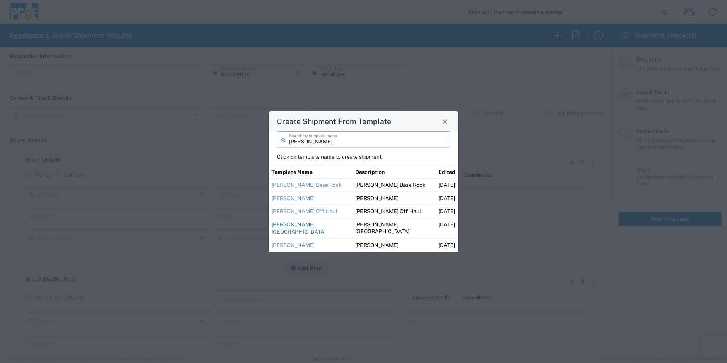
type input "guill"
click at [313, 223] on link "[PERSON_NAME][GEOGRAPHIC_DATA]" at bounding box center [298, 228] width 54 height 14
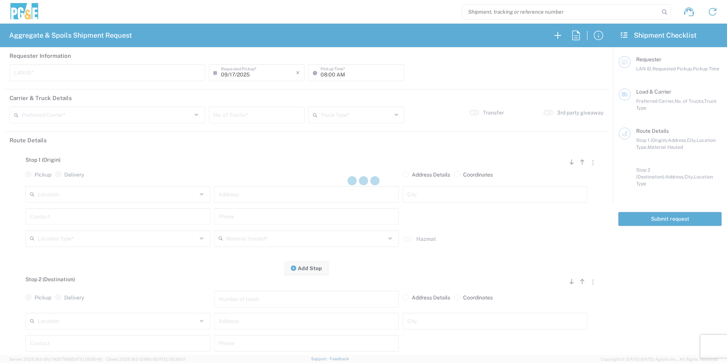
type input "M2DS"
type input "05:00 AM"
type input "[PERSON_NAME] Trucking"
type input "Super Dump"
type textarea "Please contact Guillermo after 1st load is delivered so he can direct from ther…"
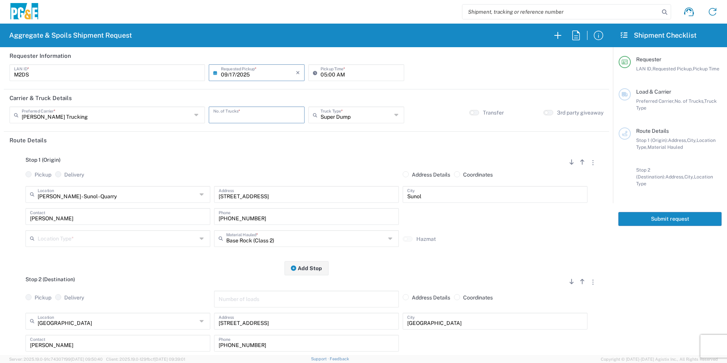
click at [258, 116] on input "number" at bounding box center [256, 114] width 87 height 13
type input "1"
click at [60, 240] on input "text" at bounding box center [117, 237] width 159 height 13
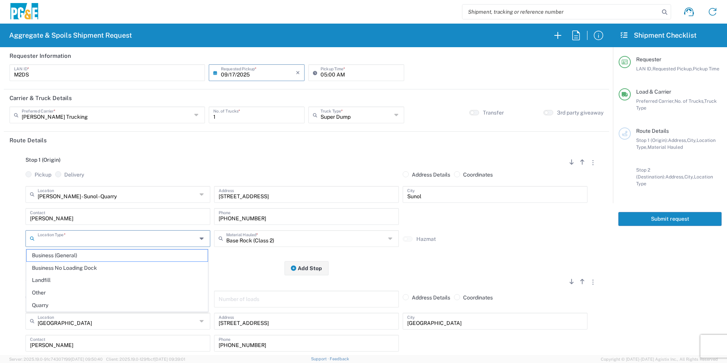
drag, startPoint x: 47, startPoint y: 304, endPoint x: 73, endPoint y: 286, distance: 31.7
click at [47, 304] on span "Quarry" at bounding box center [117, 305] width 181 height 12
type input "Quarry"
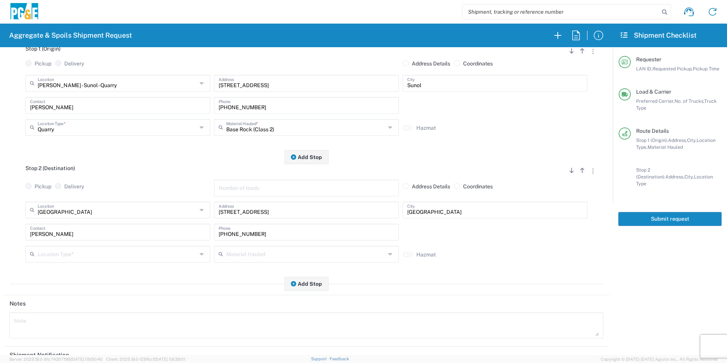
scroll to position [114, 0]
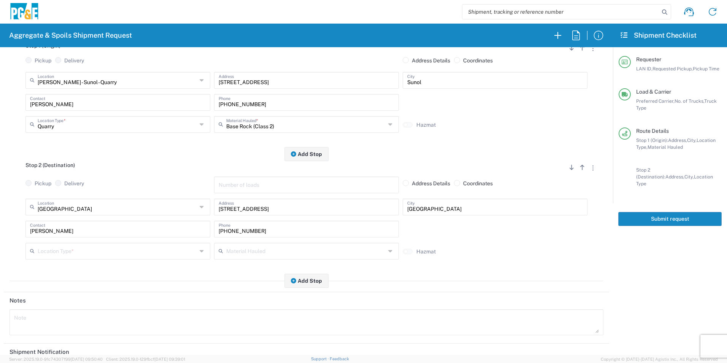
click at [67, 251] on input "text" at bounding box center [117, 250] width 159 height 13
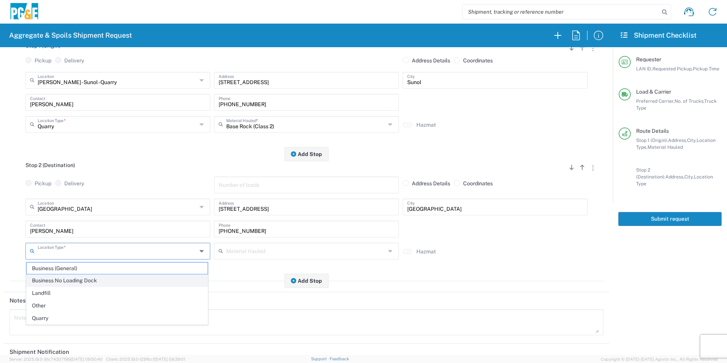
click at [64, 278] on span "Business No Loading Dock" at bounding box center [117, 281] width 181 height 12
type input "Business No Loading Dock"
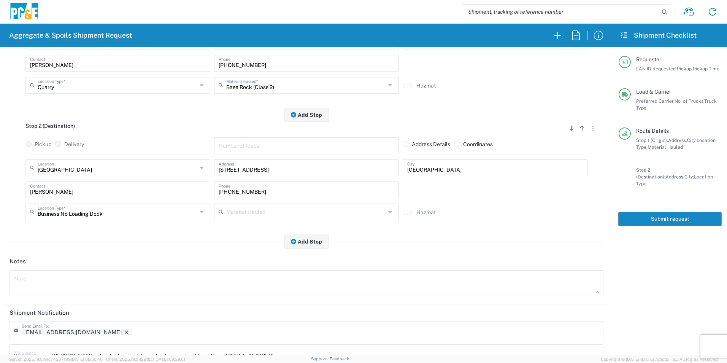
scroll to position [190, 0]
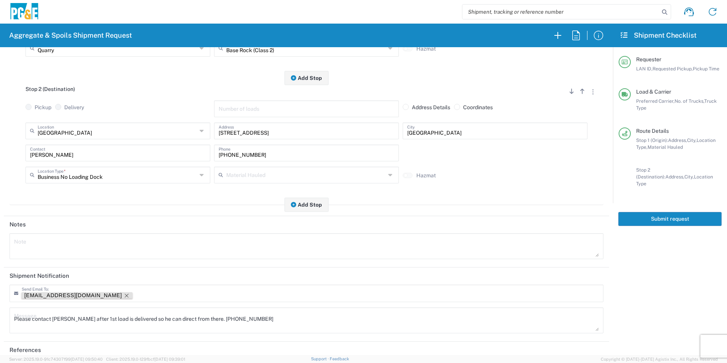
click at [124, 295] on icon "Remove tag" at bounding box center [127, 295] width 6 height 6
drag, startPoint x: 300, startPoint y: 318, endPoint x: -2, endPoint y: 320, distance: 301.1
click at [0, 320] on html "Aggregate & Spoils Shipment Request Requester Information M2DS LAN ID * 09/17/2…" at bounding box center [363, 181] width 727 height 363
click at [55, 251] on textarea at bounding box center [306, 245] width 585 height 21
paste textarea "Please contact Guillermo after 1st load is delivered so he can direct from ther…"
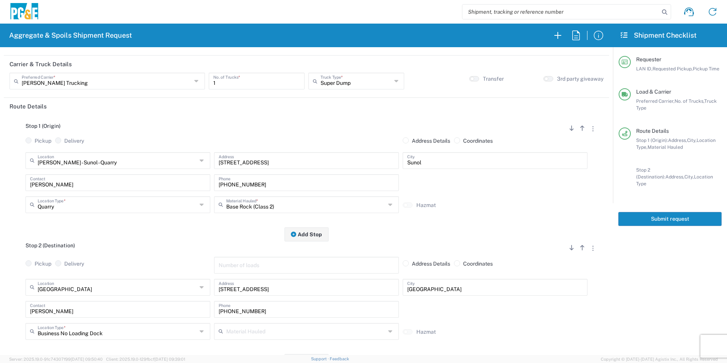
scroll to position [0, 0]
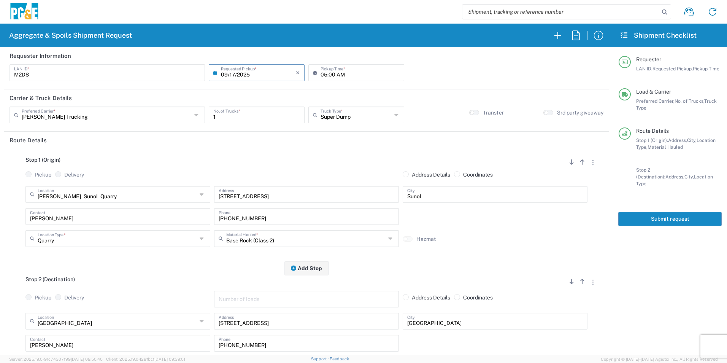
type textarea "Please contact Guillermo after 1st load is delivered so he can direct from ther…"
click at [640, 213] on button "Submit request" at bounding box center [669, 219] width 103 height 14
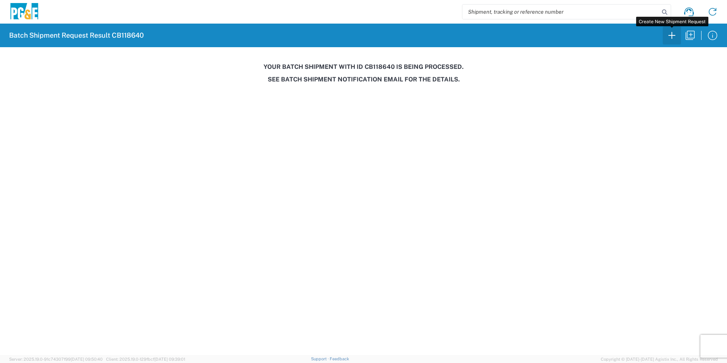
click at [675, 37] on icon "button" at bounding box center [672, 35] width 12 height 12
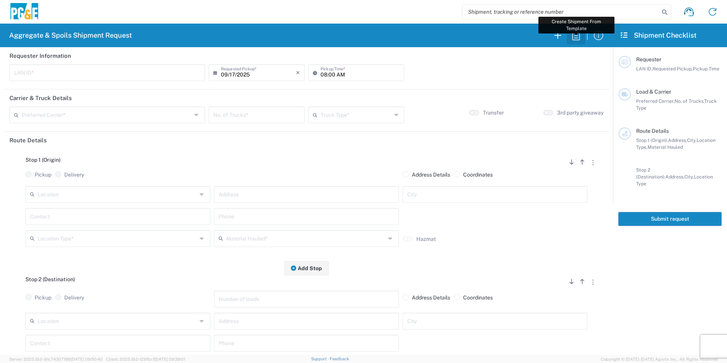
click at [580, 37] on icon "button" at bounding box center [576, 35] width 12 height 12
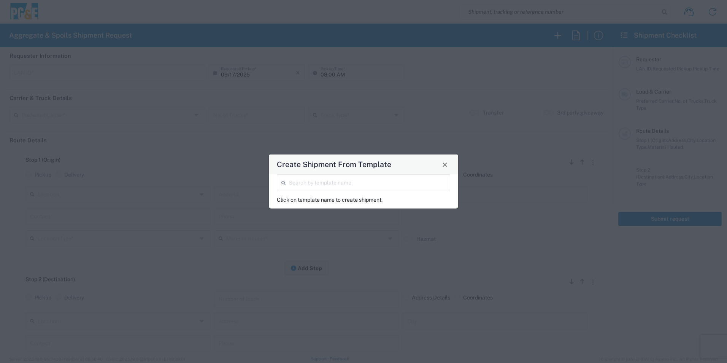
click at [422, 182] on input "search" at bounding box center [367, 181] width 157 height 13
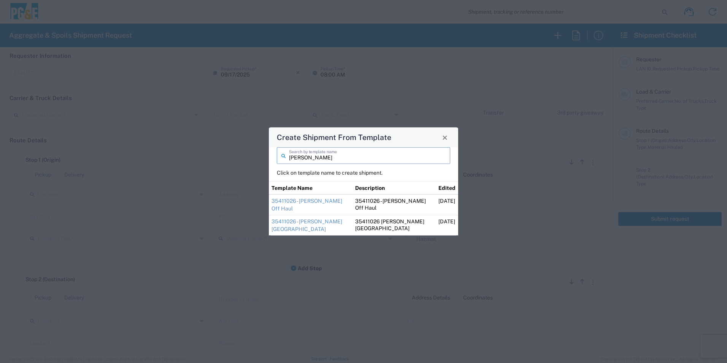
drag, startPoint x: 283, startPoint y: 157, endPoint x: 253, endPoint y: 156, distance: 29.7
click at [254, 156] on div "Create Shipment From Template mike Search by template name Click on template na…" at bounding box center [363, 181] width 727 height 363
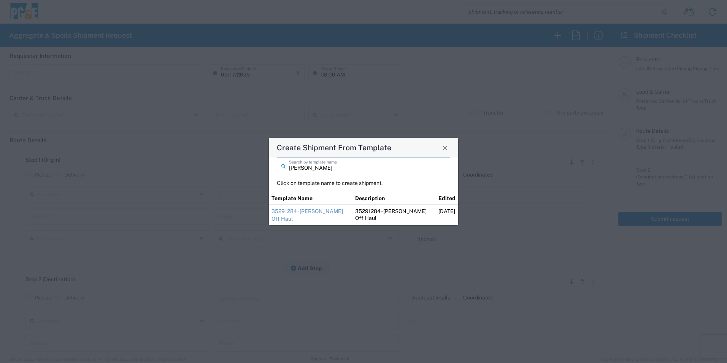
type input "blake"
click at [313, 211] on td "35291284 - [PERSON_NAME] Off Haul" at bounding box center [311, 215] width 84 height 21
click at [312, 214] on link "35291284 - [PERSON_NAME] Off Haul" at bounding box center [306, 215] width 71 height 14
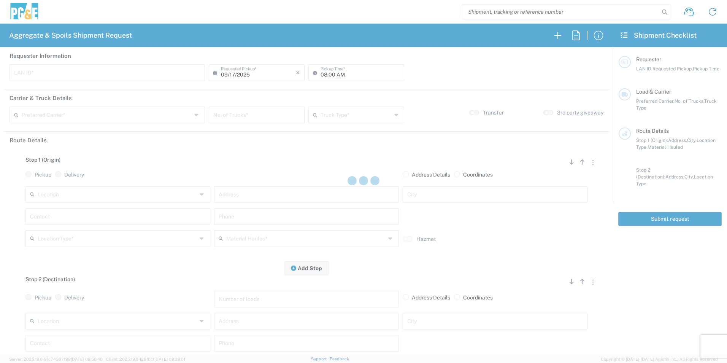
type input "MBLA"
type input "09:00 AM"
type input "North Coast Trucking"
type input "Super Dump"
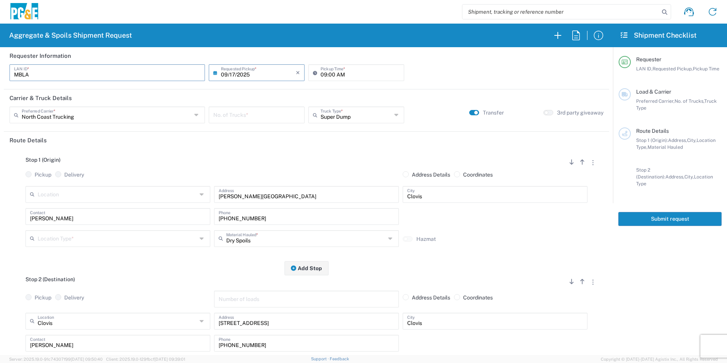
drag, startPoint x: 70, startPoint y: 75, endPoint x: -2, endPoint y: 64, distance: 71.8
click at [0, 64] on html "Aggregate & Spoils Shipment Request Requester Information MBLA LAN ID * 09/17/2…" at bounding box center [363, 181] width 727 height 363
type input "M2BN"
click at [234, 120] on input "number" at bounding box center [256, 114] width 87 height 13
type input "1"
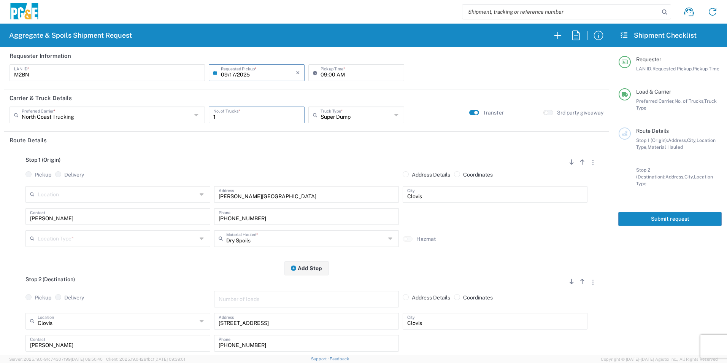
drag, startPoint x: 77, startPoint y: 236, endPoint x: 82, endPoint y: 237, distance: 5.1
click at [76, 236] on input "text" at bounding box center [117, 237] width 159 height 13
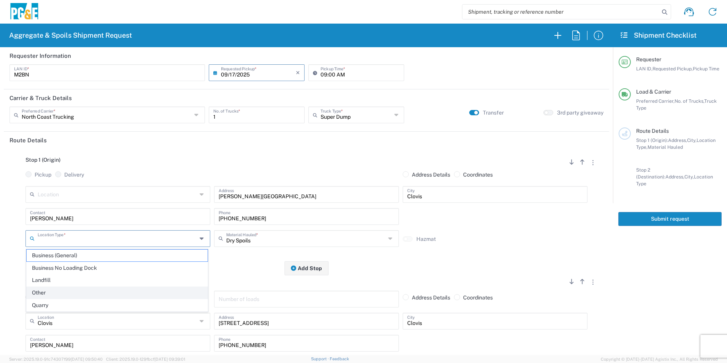
click at [65, 291] on span "Other" at bounding box center [117, 293] width 181 height 12
type input "Other"
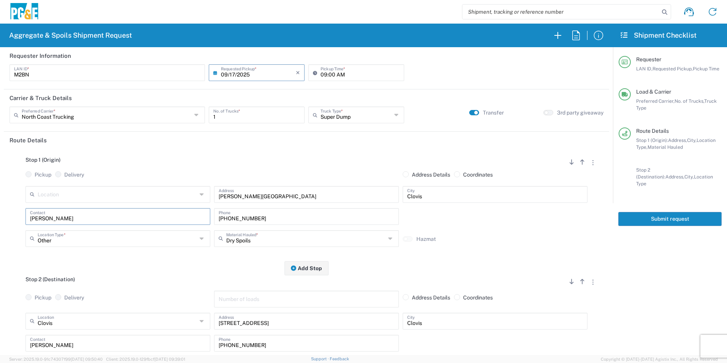
drag, startPoint x: 93, startPoint y: 214, endPoint x: 0, endPoint y: 189, distance: 96.1
click at [0, 189] on html "Aggregate & Spoils Shipment Request Requester Information M2BN LAN ID * 09/17/2…" at bounding box center [363, 181] width 727 height 363
type input "[PERSON_NAME]"
drag, startPoint x: 240, startPoint y: 219, endPoint x: 143, endPoint y: 213, distance: 97.1
click at [143, 213] on div "Mike B Contact 559-240-0117 Phone" at bounding box center [307, 219] width 566 height 22
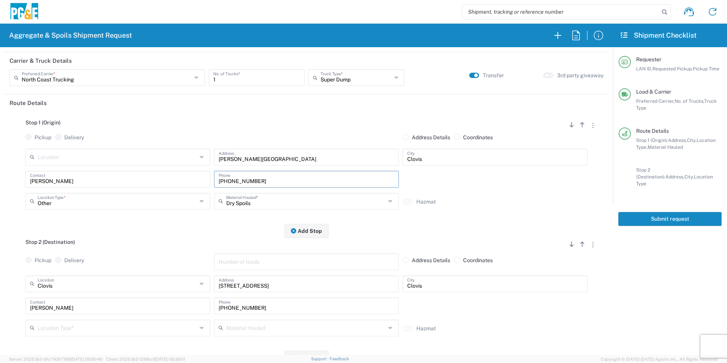
scroll to position [76, 0]
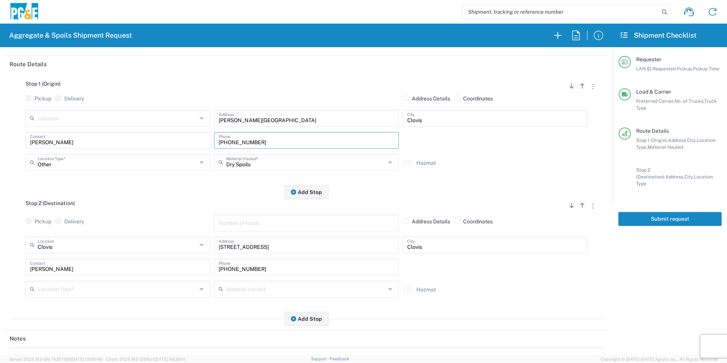
type input "[PHONE_NUMBER]"
drag, startPoint x: 278, startPoint y: 270, endPoint x: 92, endPoint y: 266, distance: 186.3
click at [94, 266] on div "Blake Contact 559-207-5272 Phone" at bounding box center [307, 270] width 566 height 22
paste input "40-0117"
type input "[PHONE_NUMBER]"
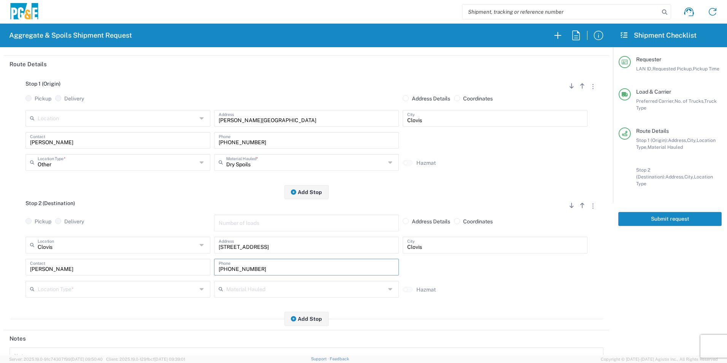
drag, startPoint x: 68, startPoint y: 273, endPoint x: -2, endPoint y: 272, distance: 69.2
click at [0, 272] on html "Aggregate & Spoils Shipment Request Requester Information M2BN LAN ID * 09/17/2…" at bounding box center [363, 181] width 727 height 363
type input "[PERSON_NAME]"
click at [55, 294] on input "text" at bounding box center [117, 288] width 159 height 13
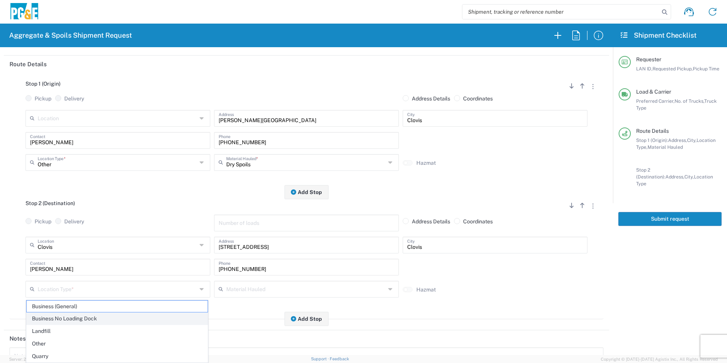
click at [62, 320] on span "Business No Loading Dock" at bounding box center [117, 319] width 181 height 12
type input "Business No Loading Dock"
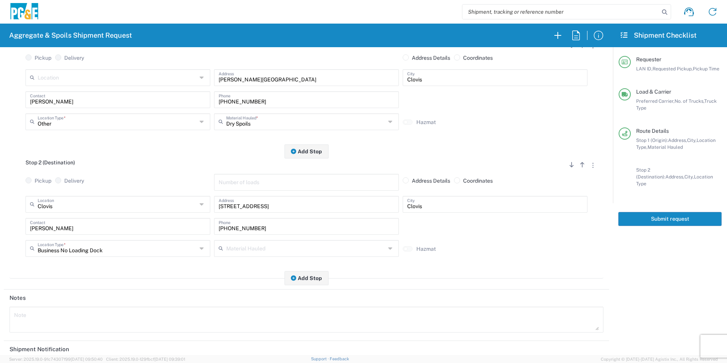
scroll to position [190, 0]
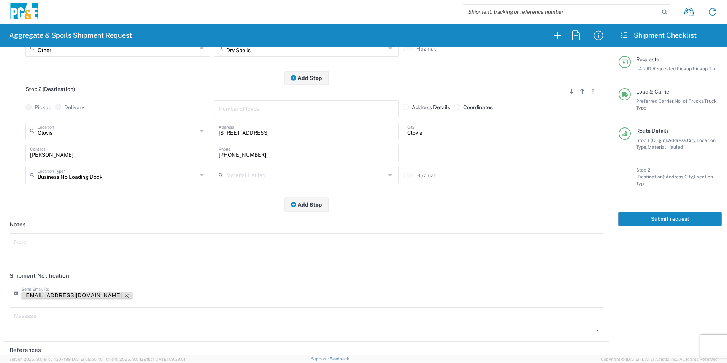
click at [124, 295] on icon "Remove tag" at bounding box center [127, 295] width 6 height 6
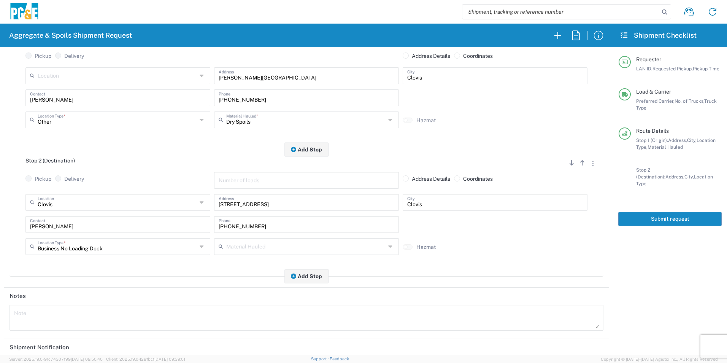
scroll to position [114, 0]
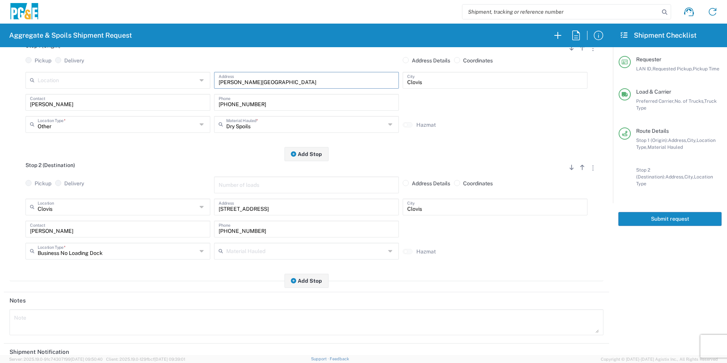
drag, startPoint x: 314, startPoint y: 81, endPoint x: 32, endPoint y: 67, distance: 281.7
click at [33, 67] on div "Stop 1 (Origin) Add Stop Above Add Stop Below Remove Stop Pickup Delivery Addre…" at bounding box center [307, 94] width 594 height 119
paste input "Clinton Ave & Locan"
type input "[GEOGRAPHIC_DATA]"
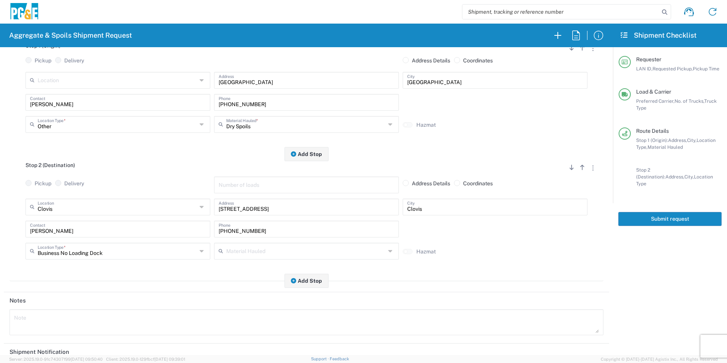
click at [687, 212] on button "Submit request" at bounding box center [669, 219] width 103 height 14
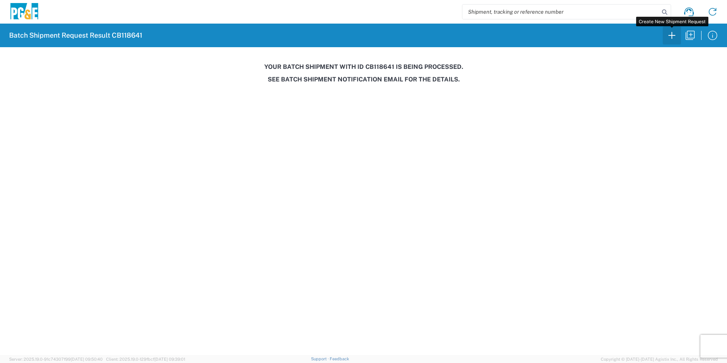
click at [668, 35] on icon "button" at bounding box center [672, 35] width 12 height 12
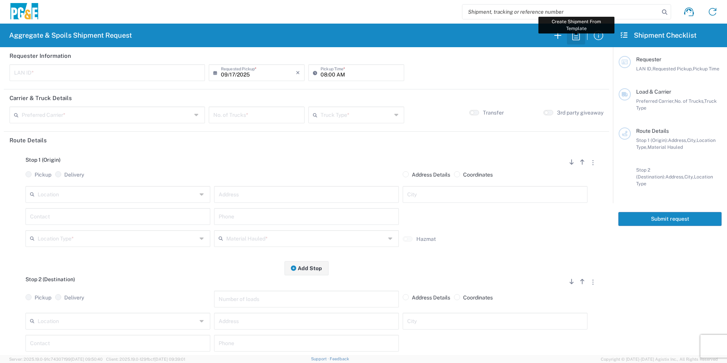
click at [580, 37] on icon "button" at bounding box center [576, 35] width 12 height 12
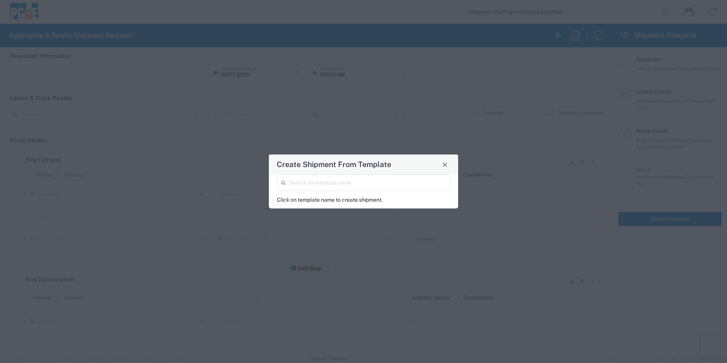
click at [389, 177] on input "search" at bounding box center [367, 181] width 157 height 13
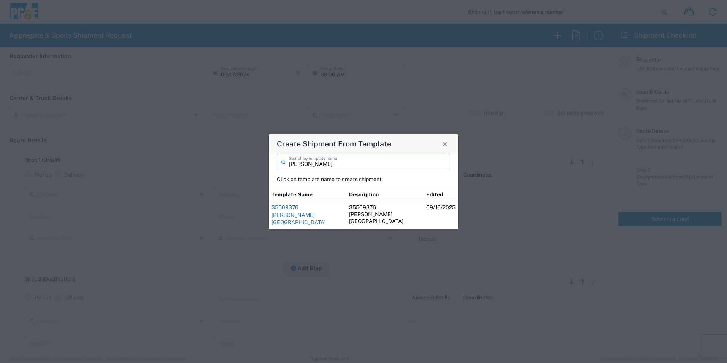
type input "mike w"
click at [304, 210] on link "35509376 - [PERSON_NAME][GEOGRAPHIC_DATA]" at bounding box center [298, 214] width 54 height 21
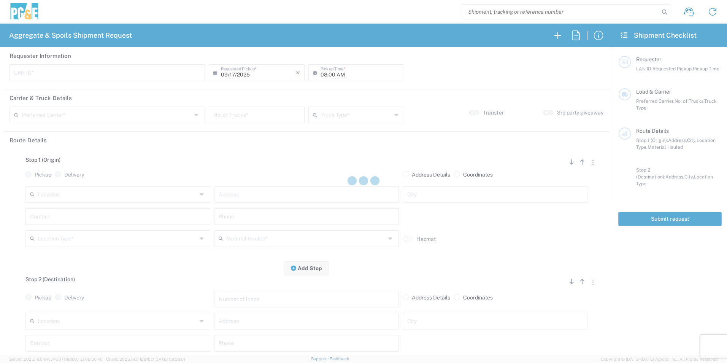
type input "M8WP"
type input "08:30 AM"
type input "North Coast Trucking"
type input "Super Dump"
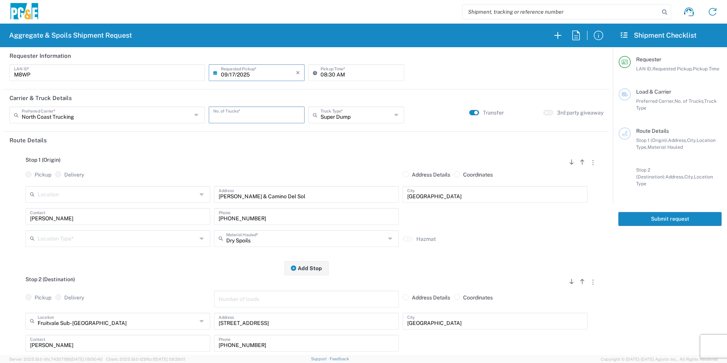
click at [268, 114] on input "number" at bounding box center [256, 114] width 87 height 13
type input "2"
click at [51, 239] on input "text" at bounding box center [117, 237] width 159 height 13
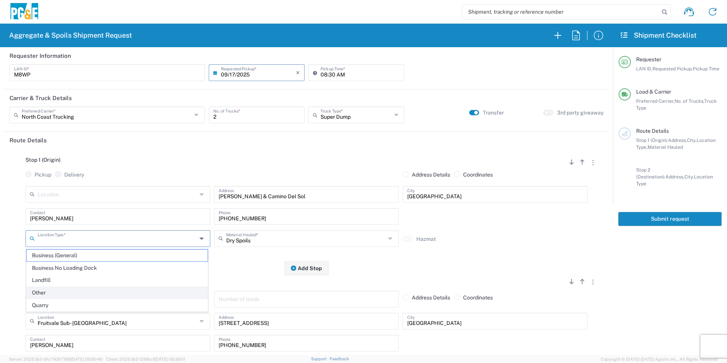
click at [46, 289] on span "Other" at bounding box center [117, 293] width 181 height 12
type input "Other"
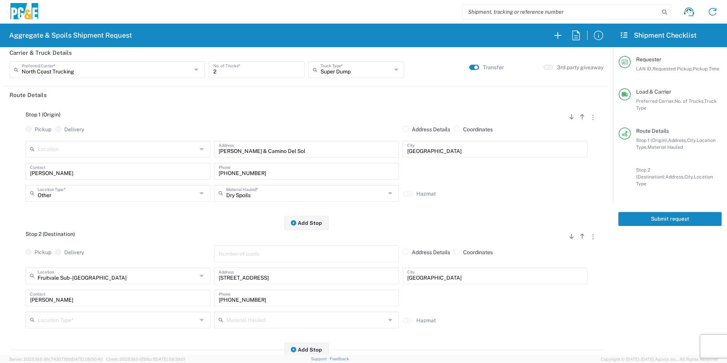
scroll to position [114, 0]
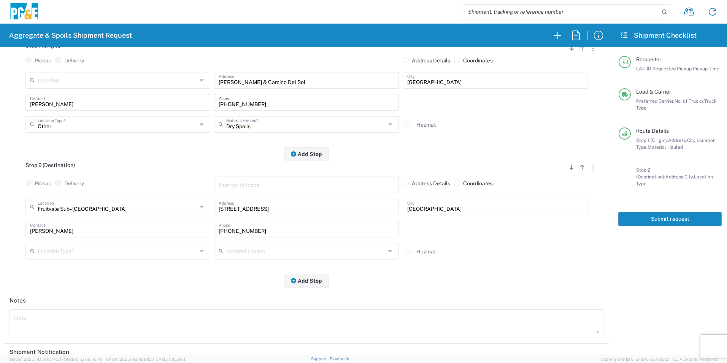
click at [70, 251] on input "text" at bounding box center [117, 250] width 159 height 13
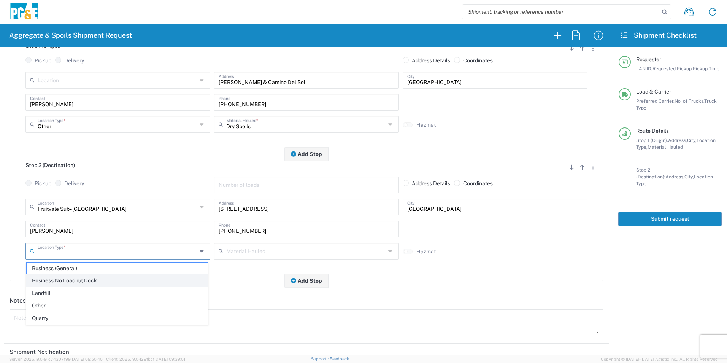
click at [72, 281] on span "Business No Loading Dock" at bounding box center [117, 281] width 181 height 12
type input "Business No Loading Dock"
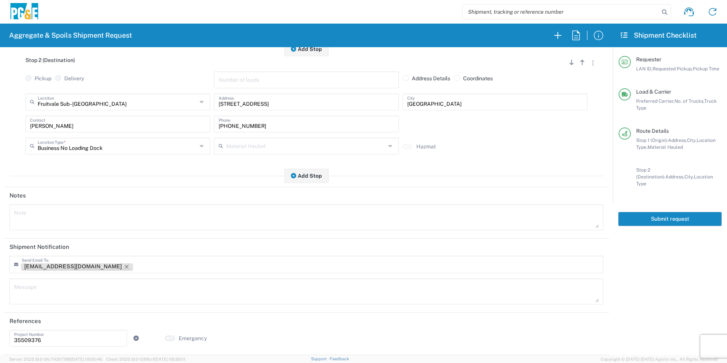
click at [124, 268] on icon "Remove tag" at bounding box center [127, 266] width 6 height 6
click at [669, 214] on button "Submit request" at bounding box center [669, 219] width 103 height 14
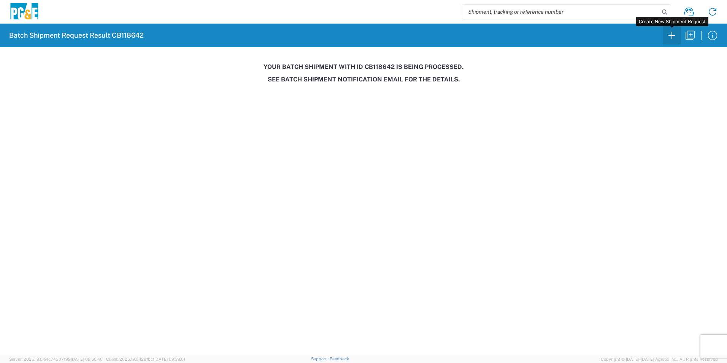
click at [671, 34] on icon "button" at bounding box center [672, 35] width 12 height 12
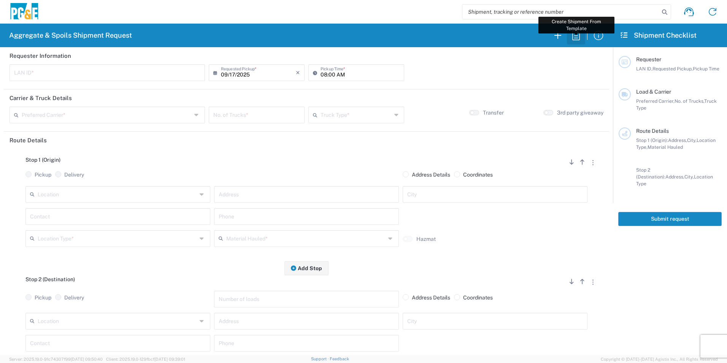
click at [575, 33] on icon "button" at bounding box center [576, 35] width 12 height 12
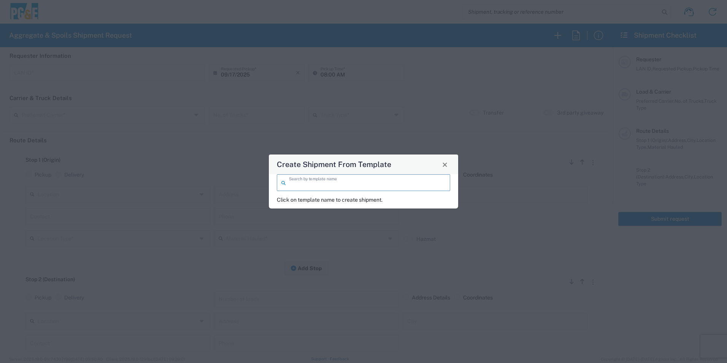
click at [411, 186] on input "search" at bounding box center [367, 181] width 157 height 13
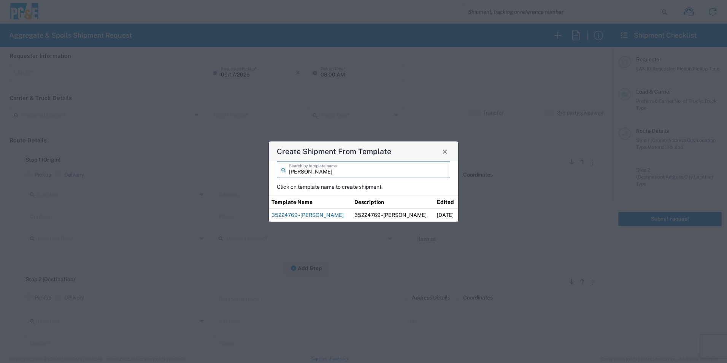
type input "mitch"
click at [316, 216] on link "35224769 - [PERSON_NAME]" at bounding box center [307, 215] width 72 height 6
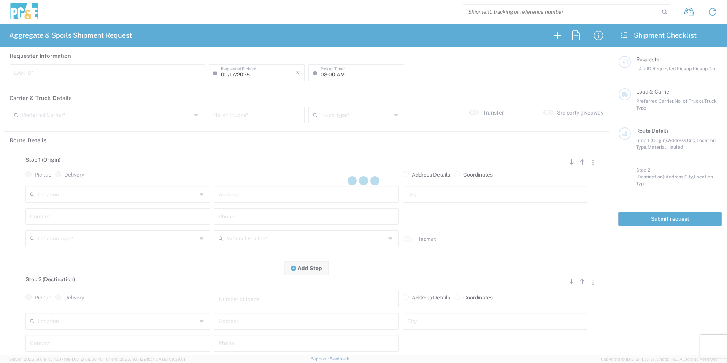
type input "MWA9"
type input "07:00 AM"
type input "[PERSON_NAME] & Sons"
type input "Super Dump"
type textarea "Start time at jobsite, 8:00am"
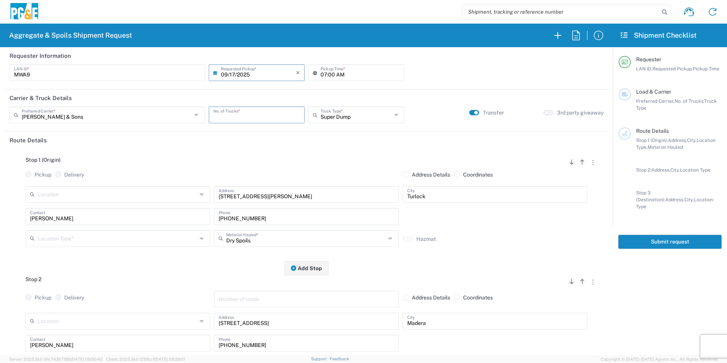
click at [254, 118] on input "number" at bounding box center [256, 114] width 87 height 13
type input "2"
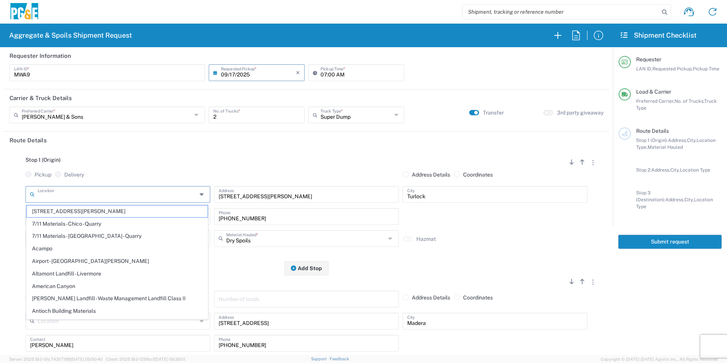
click at [105, 190] on input "text" at bounding box center [117, 193] width 159 height 13
drag, startPoint x: 251, startPoint y: 162, endPoint x: 138, endPoint y: 197, distance: 118.5
click at [251, 162] on div "Stop 1 (Origin) Add Stop Above Add Stop Below Remove Stop" at bounding box center [307, 164] width 594 height 14
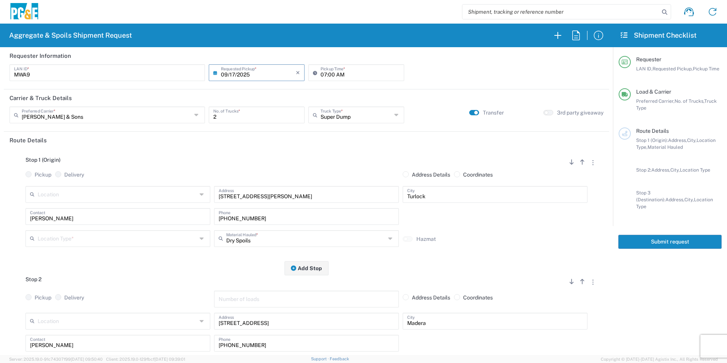
click at [78, 235] on input "text" at bounding box center [117, 237] width 159 height 13
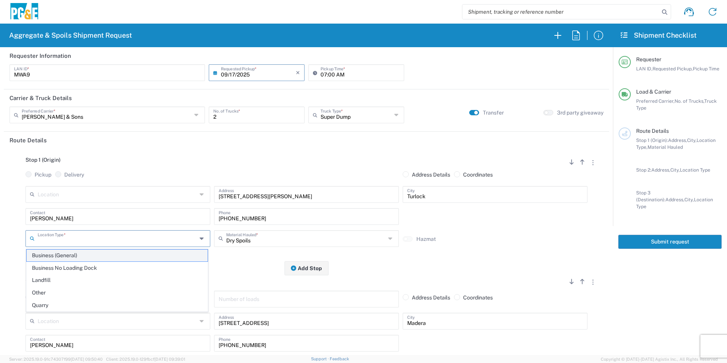
click at [80, 254] on span "Business (General)" at bounding box center [117, 255] width 181 height 12
type input "Business (General)"
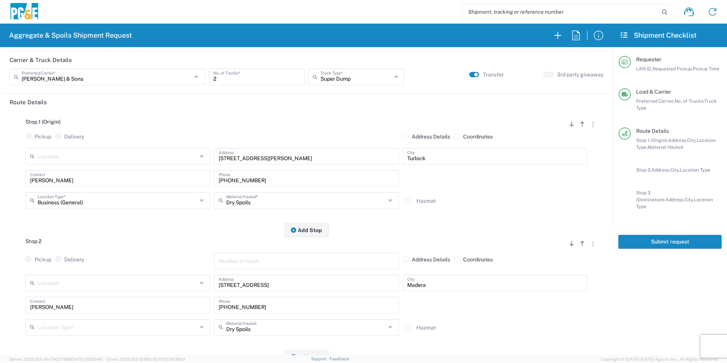
scroll to position [114, 0]
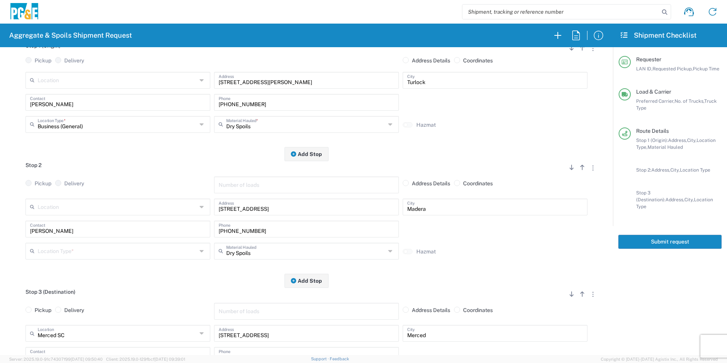
click at [70, 250] on input "text" at bounding box center [117, 250] width 159 height 13
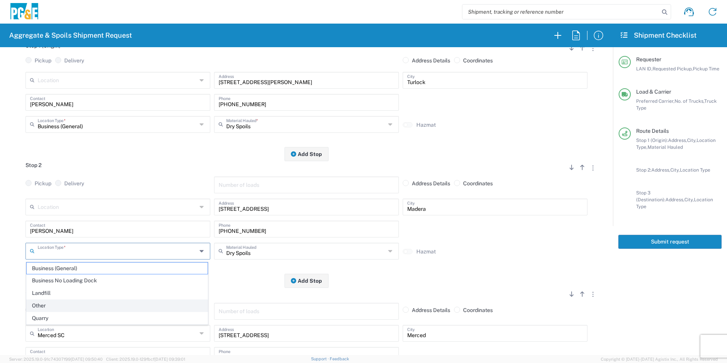
click at [56, 305] on span "Other" at bounding box center [117, 306] width 181 height 12
type input "Other"
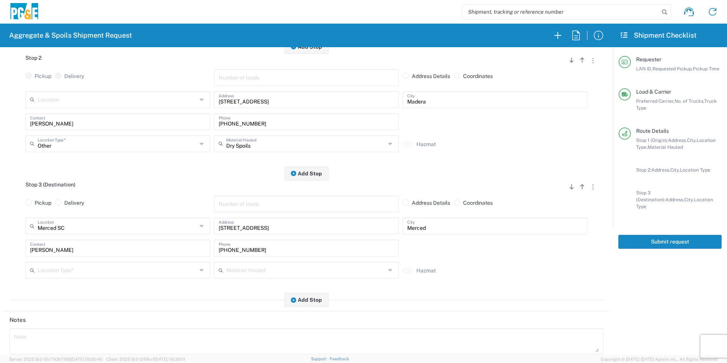
scroll to position [228, 0]
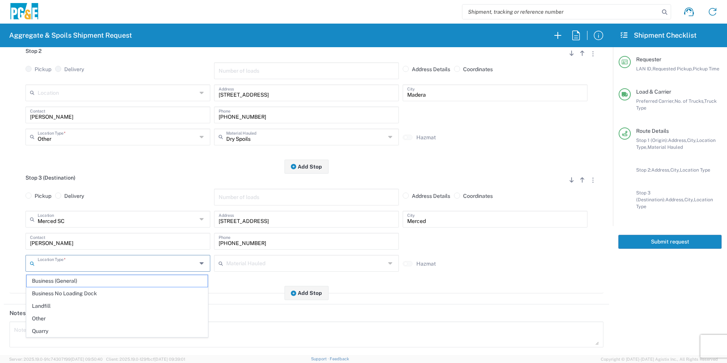
click at [63, 266] on input "text" at bounding box center [117, 262] width 159 height 13
click at [78, 295] on span "Business No Loading Dock" at bounding box center [117, 293] width 181 height 12
type input "Business No Loading Dock"
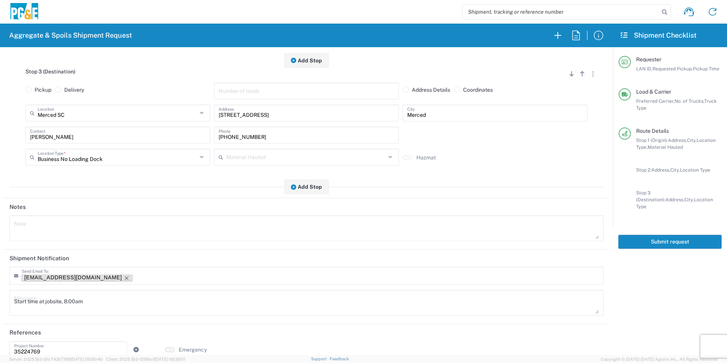
scroll to position [342, 0]
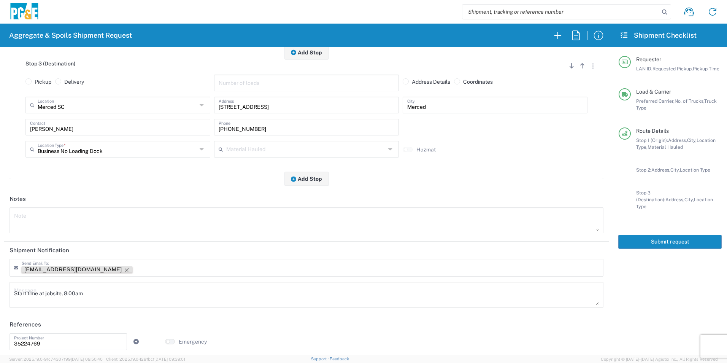
click at [124, 270] on icon "Remove tag" at bounding box center [127, 270] width 6 height 6
drag, startPoint x: 123, startPoint y: 296, endPoint x: -2, endPoint y: 271, distance: 127.2
click at [0, 271] on html "Aggregate & Spoils Shipment Request Requester Information MWA9 LAN ID * 09/17/2…" at bounding box center [363, 181] width 727 height 363
click at [95, 220] on textarea at bounding box center [306, 220] width 585 height 21
paste textarea "Start time at jobsite, 8:00am"
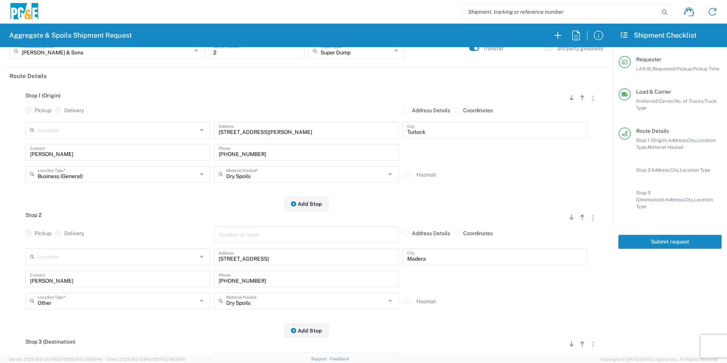
scroll to position [0, 0]
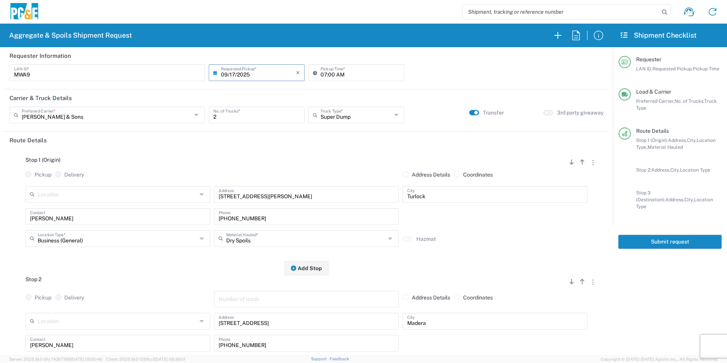
type textarea "Start time at jobsite, 8:00am"
click at [651, 235] on button "Submit request" at bounding box center [669, 242] width 103 height 14
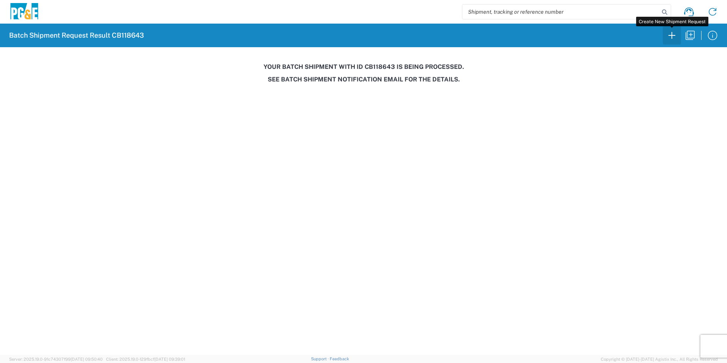
click at [668, 37] on icon "button" at bounding box center [672, 35] width 12 height 12
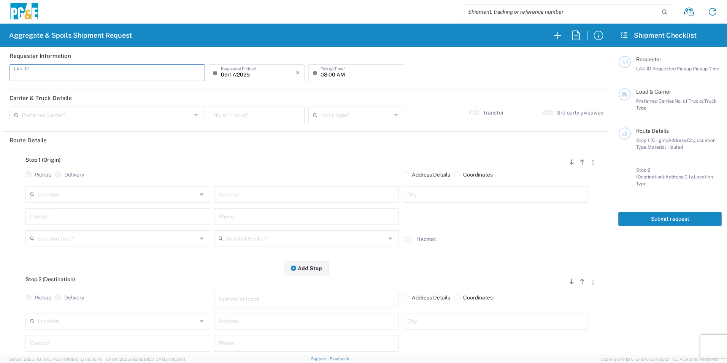
click at [63, 71] on input "text" at bounding box center [107, 71] width 186 height 13
type input "J6PI"
click at [324, 73] on input "08:00 AM" at bounding box center [360, 71] width 79 height 13
click at [321, 74] on input "08:00 AM" at bounding box center [360, 71] width 79 height 13
type input "06:00 AM"
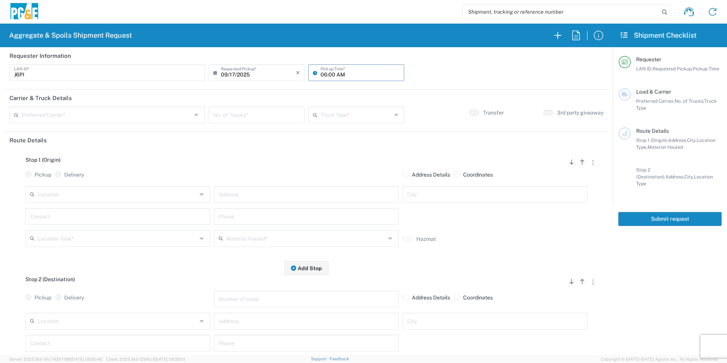
click at [86, 112] on input "text" at bounding box center [107, 114] width 170 height 13
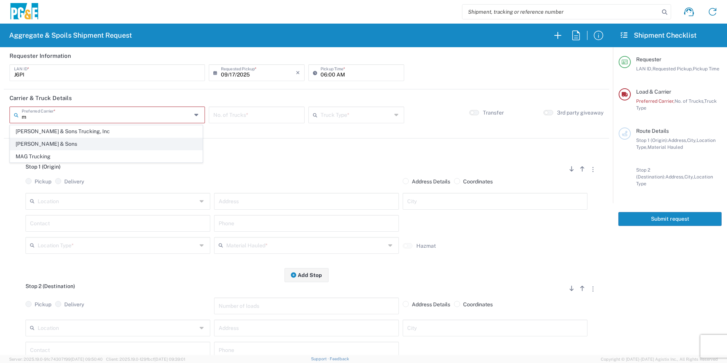
click at [40, 144] on span "[PERSON_NAME] & Sons" at bounding box center [106, 144] width 192 height 12
type input "[PERSON_NAME] & Sons"
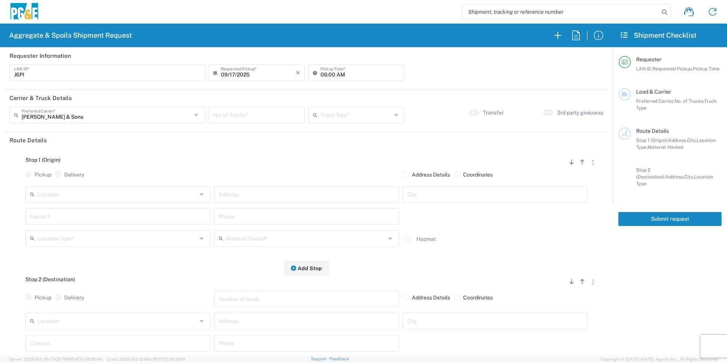
click at [240, 116] on input "number" at bounding box center [256, 114] width 87 height 13
type input "1"
click at [350, 117] on input "text" at bounding box center [356, 114] width 71 height 13
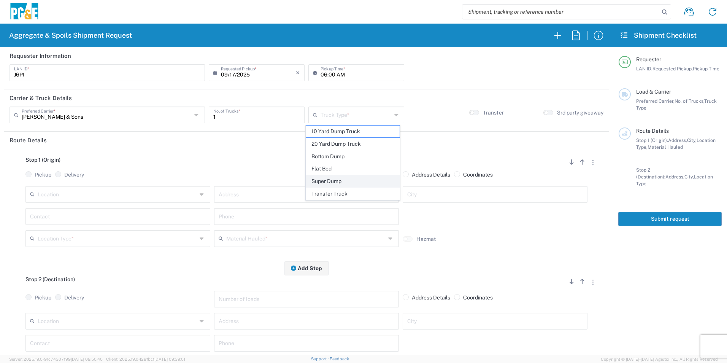
click at [320, 181] on span "Super Dump" at bounding box center [352, 181] width 93 height 12
type input "Super Dump"
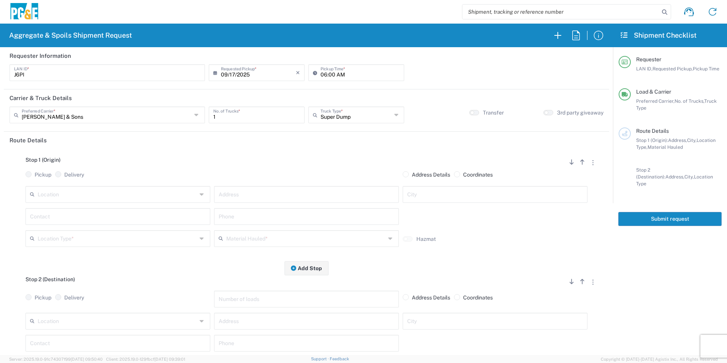
click at [115, 192] on input "text" at bounding box center [117, 193] width 159 height 13
drag, startPoint x: 123, startPoint y: 206, endPoint x: 106, endPoint y: 213, distance: 18.1
click at [121, 206] on span "[PERSON_NAME] and [PERSON_NAME] [PERSON_NAME]" at bounding box center [117, 211] width 181 height 12
type input "[PERSON_NAME] and [PERSON_NAME] [PERSON_NAME]"
type input "26292 E River Rd"
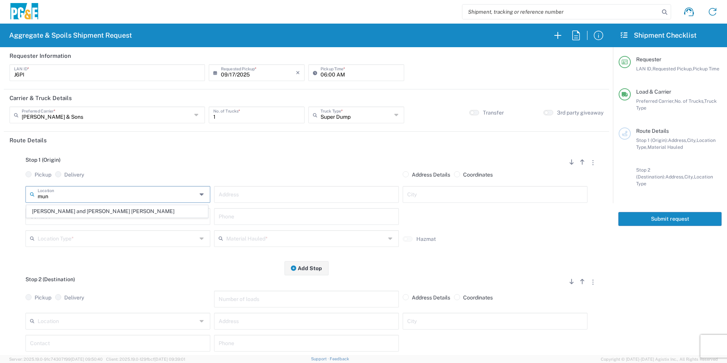
type input "Escalon"
type input "Quarry"
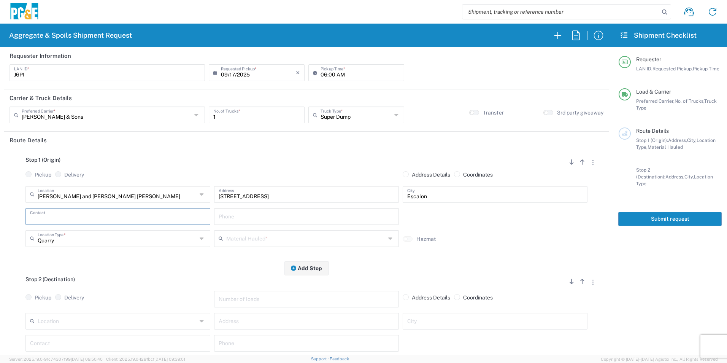
click at [97, 216] on input "text" at bounding box center [118, 215] width 176 height 13
type input "Jim"
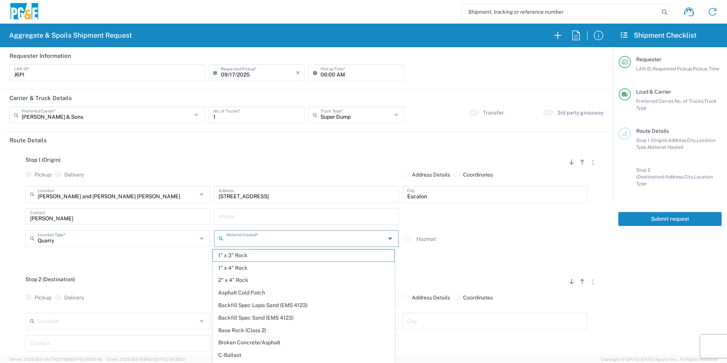
click at [311, 241] on input "text" at bounding box center [305, 237] width 159 height 13
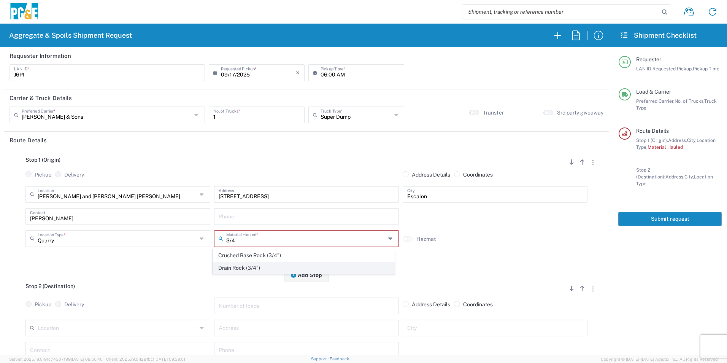
click at [240, 266] on span "Drain Rock (3/4")" at bounding box center [303, 268] width 181 height 12
type input "Drain Rock (3/4")"
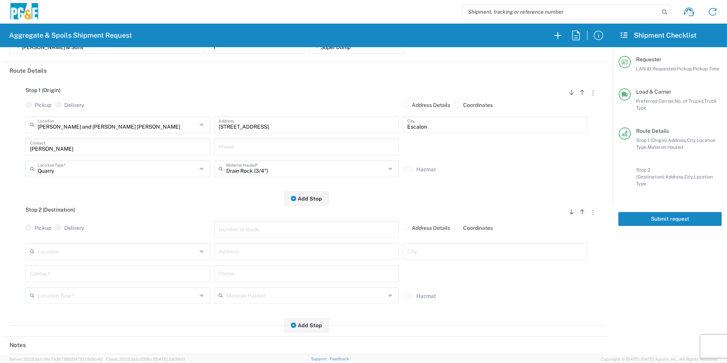
scroll to position [76, 0]
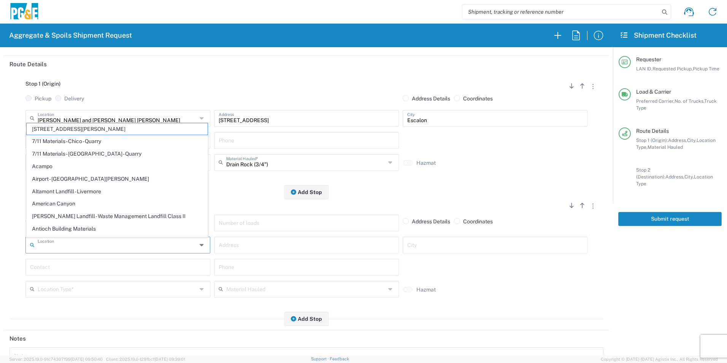
click at [102, 247] on input "text" at bounding box center [117, 244] width 159 height 13
click at [262, 205] on div "Stop 2 (Destination) Add Stop Above Add Stop Below Remove Stop" at bounding box center [307, 207] width 594 height 14
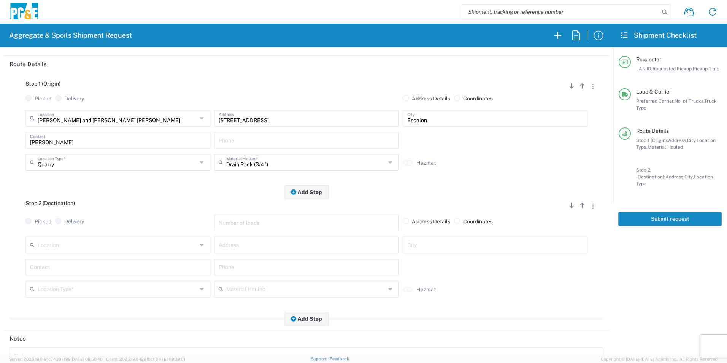
click at [276, 243] on input "text" at bounding box center [307, 244] width 176 height 13
click at [242, 243] on input "text" at bounding box center [307, 244] width 176 height 13
paste input "Villa Ticino Dr & W Louise Ave"
type input "Villa Ticino Dr & W Louise Ave"
type input "Manteca"
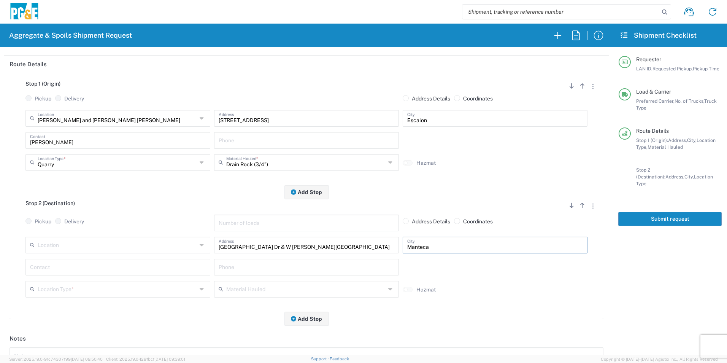
click at [148, 268] on input "text" at bounding box center [118, 266] width 176 height 13
type input "Jim"
click at [241, 268] on input "text" at bounding box center [307, 266] width 176 height 13
paste input "530-575-1556"
type input "530-575-1556"
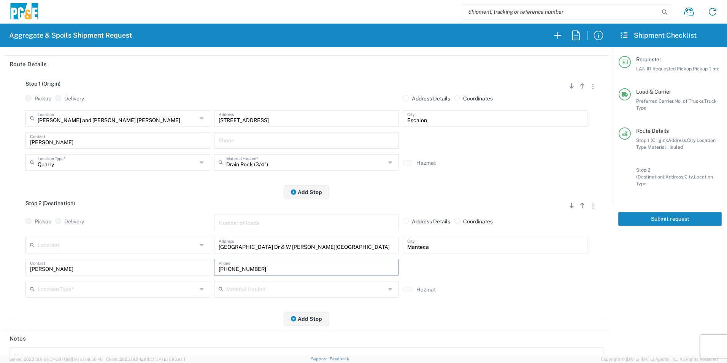
click at [280, 143] on input "text" at bounding box center [307, 139] width 176 height 13
paste input "530-575-1556"
type input "530-575-1556"
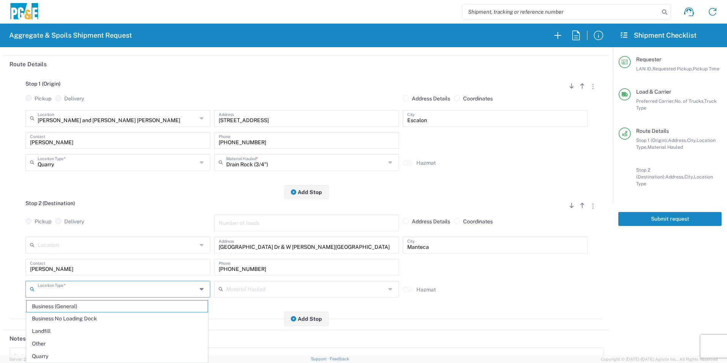
click at [48, 289] on input "text" at bounding box center [117, 288] width 159 height 13
click at [45, 343] on span "Other" at bounding box center [117, 344] width 181 height 12
type input "Other"
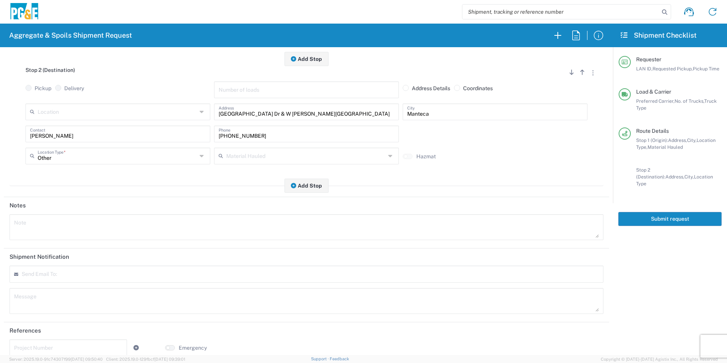
scroll to position [219, 0]
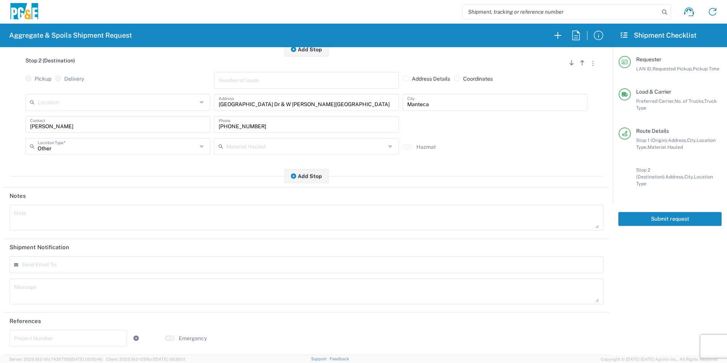
click at [73, 335] on input "text" at bounding box center [68, 337] width 108 height 13
paste input "84026500"
type input "84026500"
click at [694, 214] on button "Submit request" at bounding box center [669, 219] width 103 height 14
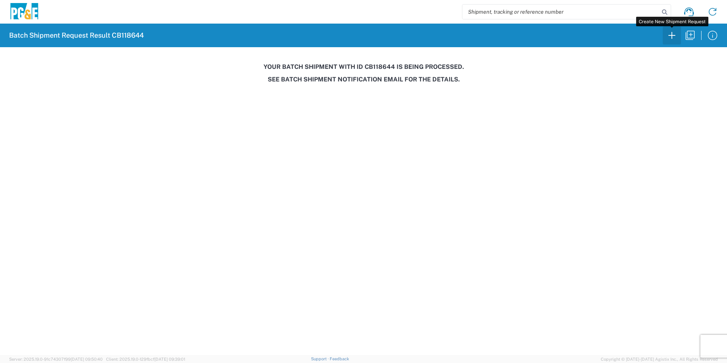
click at [672, 34] on icon "button" at bounding box center [671, 35] width 7 height 7
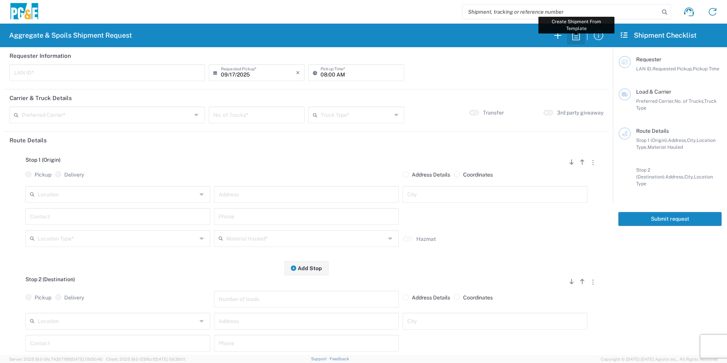
click at [571, 37] on icon "button" at bounding box center [576, 35] width 12 height 12
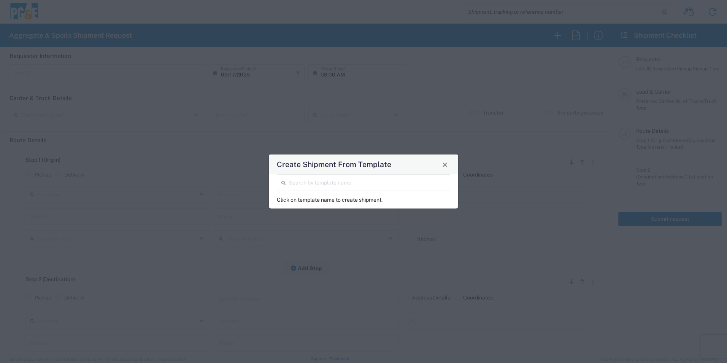
click at [436, 179] on input "search" at bounding box center [367, 181] width 157 height 13
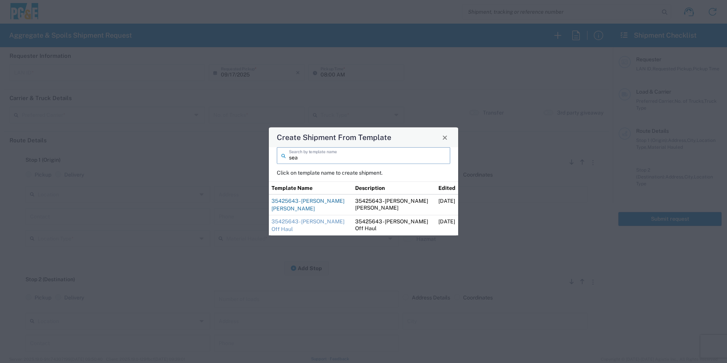
type input "sea"
click at [312, 199] on link "35425643 - [PERSON_NAME] [PERSON_NAME]" at bounding box center [307, 205] width 73 height 14
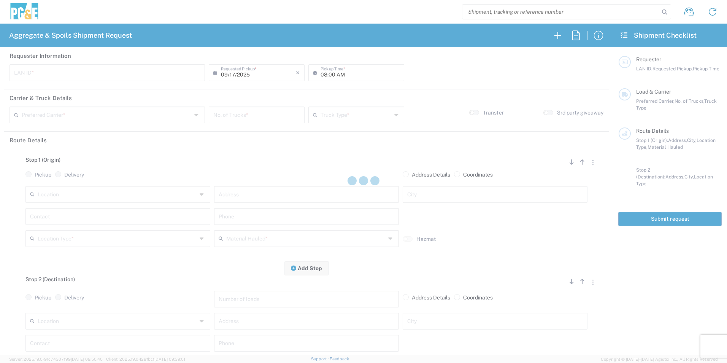
type input "CSGA"
type input "06:30 AM"
type input "[PERSON_NAME] Trucking"
type input "Super Dump"
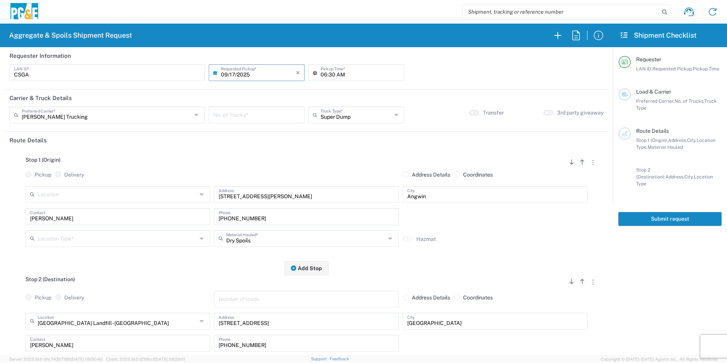
click at [262, 116] on input "number" at bounding box center [256, 114] width 87 height 13
type input "6"
drag, startPoint x: 319, startPoint y: 74, endPoint x: 325, endPoint y: 72, distance: 5.5
click at [321, 74] on input "06:30 AM" at bounding box center [360, 71] width 79 height 13
drag, startPoint x: 326, startPoint y: 71, endPoint x: 330, endPoint y: 71, distance: 4.2
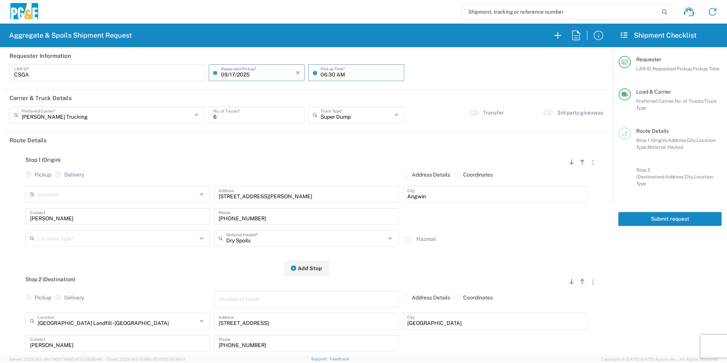
click at [327, 71] on input "06:30 AM" at bounding box center [360, 71] width 79 height 13
type input "06:45 AM"
click at [57, 236] on input "text" at bounding box center [117, 237] width 159 height 13
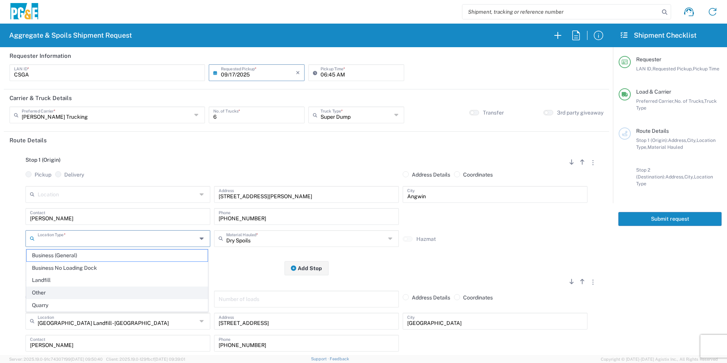
click at [46, 292] on span "Other" at bounding box center [117, 293] width 181 height 12
type input "Other"
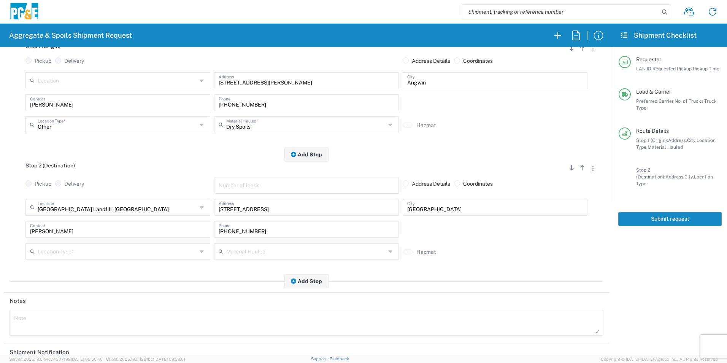
scroll to position [114, 0]
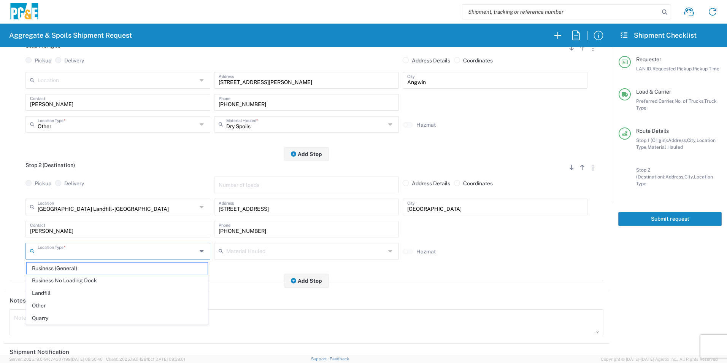
click at [56, 246] on input "text" at bounding box center [117, 250] width 159 height 13
click at [45, 294] on span "Landfill" at bounding box center [117, 293] width 181 height 12
type input "Landfill"
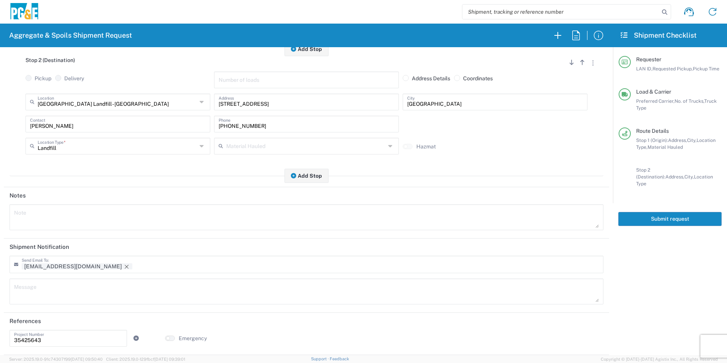
drag, startPoint x: 71, startPoint y: 265, endPoint x: 148, endPoint y: 289, distance: 80.0
click at [124, 265] on icon "Remove tag" at bounding box center [127, 266] width 6 height 6
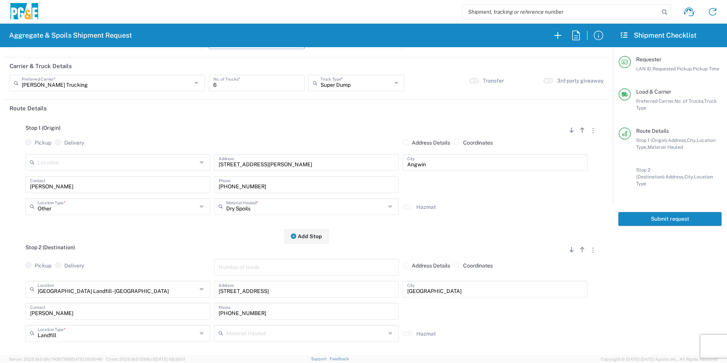
scroll to position [0, 0]
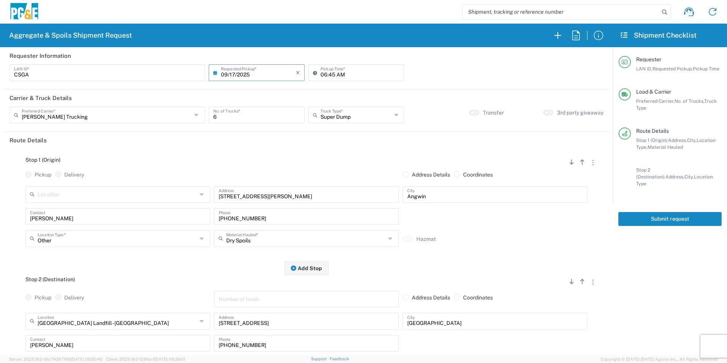
click at [659, 215] on button "Submit request" at bounding box center [669, 219] width 103 height 14
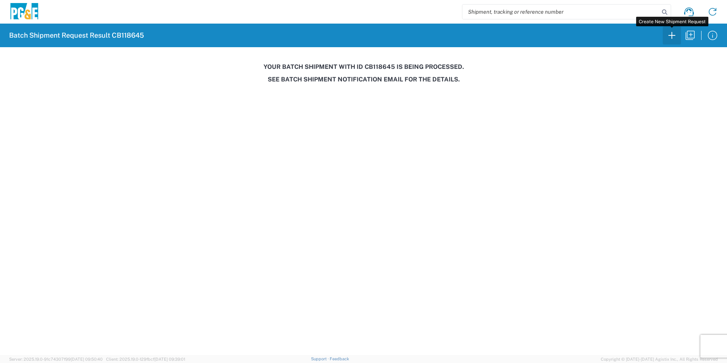
click at [670, 36] on icon "button" at bounding box center [672, 35] width 12 height 12
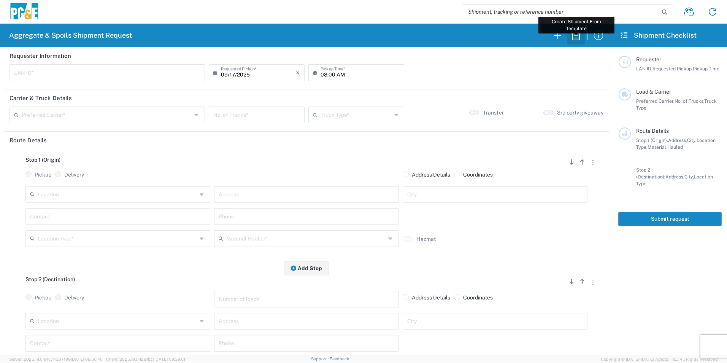
click at [573, 35] on icon "button" at bounding box center [576, 35] width 12 height 12
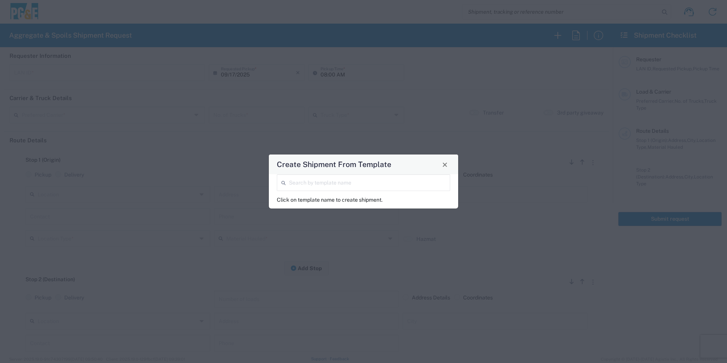
click at [402, 181] on input "search" at bounding box center [367, 181] width 157 height 13
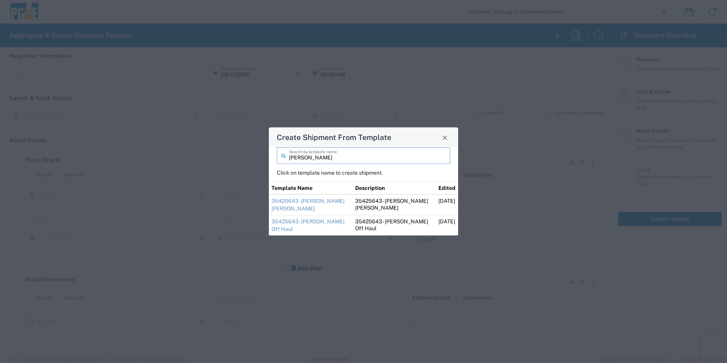
type input "sean"
click at [290, 221] on link "35425643 - [PERSON_NAME] Off Haul" at bounding box center [307, 225] width 73 height 14
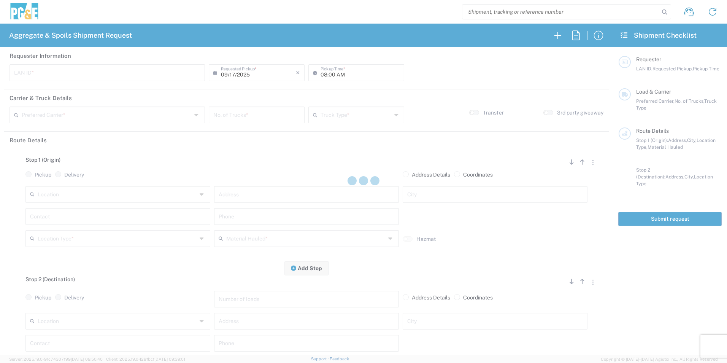
type input "CSGA"
type input "07:00 AM"
type input "[PERSON_NAME] Trucking"
type input "10 Yard Dump Truck"
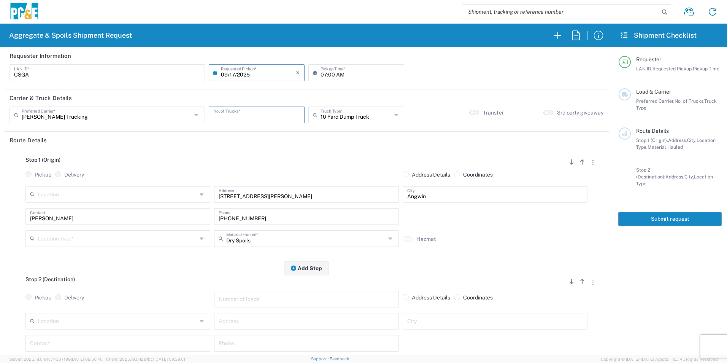
click at [277, 114] on input "number" at bounding box center [256, 114] width 87 height 13
type input "4"
drag, startPoint x: 77, startPoint y: 236, endPoint x: 91, endPoint y: 229, distance: 15.5
click at [77, 236] on input "text" at bounding box center [117, 237] width 159 height 13
click at [71, 288] on span "Other" at bounding box center [117, 293] width 181 height 12
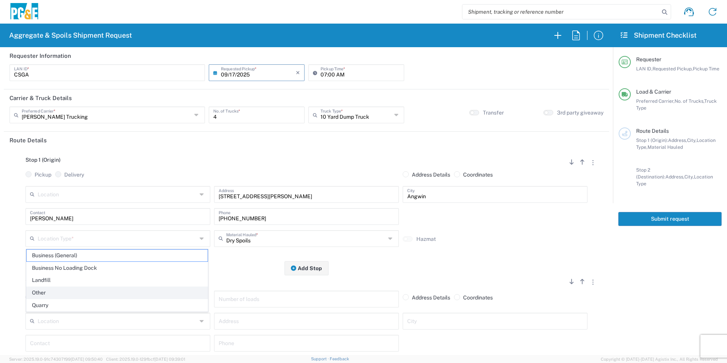
type input "Other"
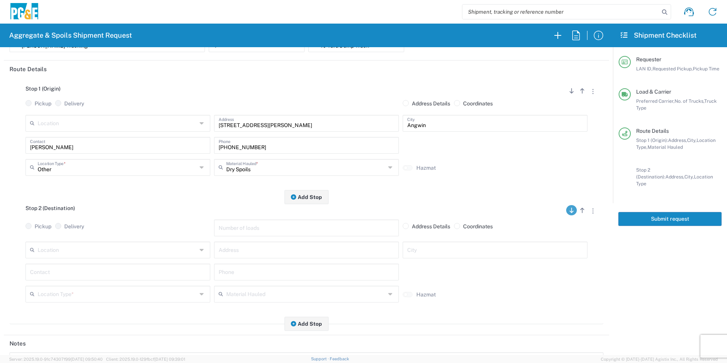
scroll to position [76, 0]
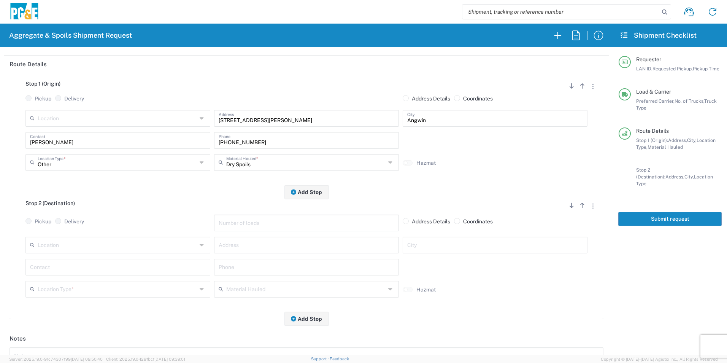
drag, startPoint x: 589, startPoint y: 208, endPoint x: 575, endPoint y: 227, distance: 23.2
click at [588, 208] on button "button" at bounding box center [592, 205] width 11 height 10
click at [560, 251] on link "Remove Stop" at bounding box center [556, 252] width 40 height 6
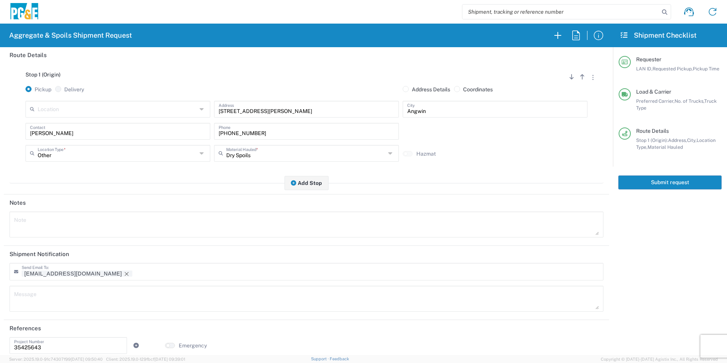
scroll to position [93, 0]
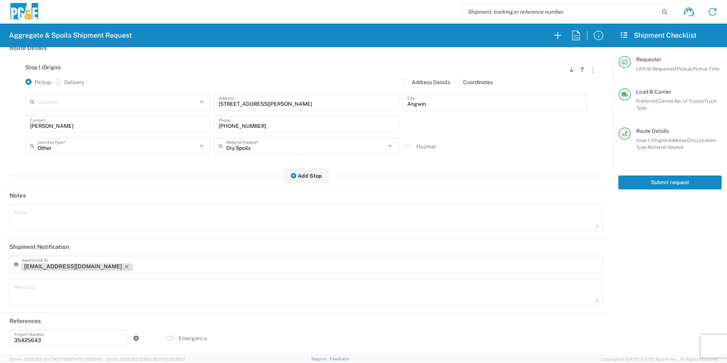
click at [124, 265] on icon "Remove tag" at bounding box center [127, 266] width 6 height 6
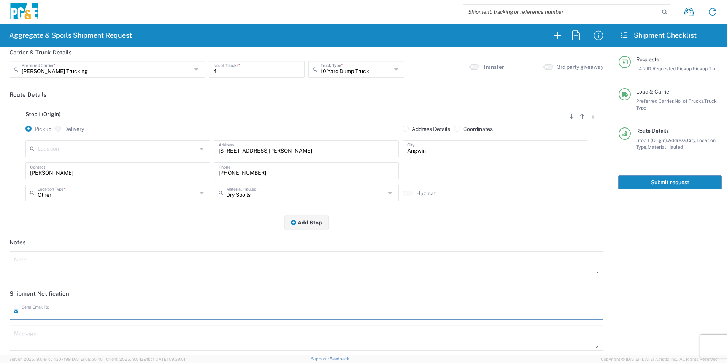
scroll to position [0, 0]
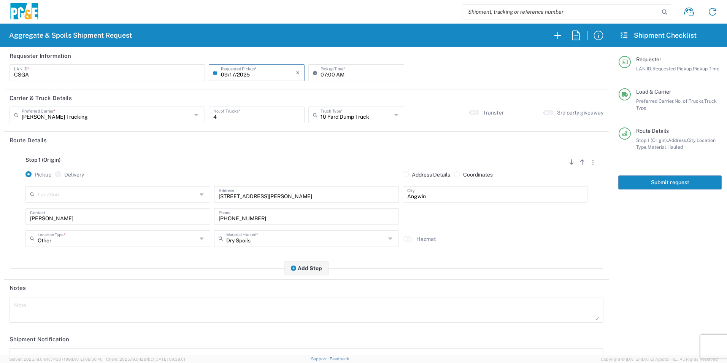
click at [677, 181] on button "Submit request" at bounding box center [669, 182] width 103 height 14
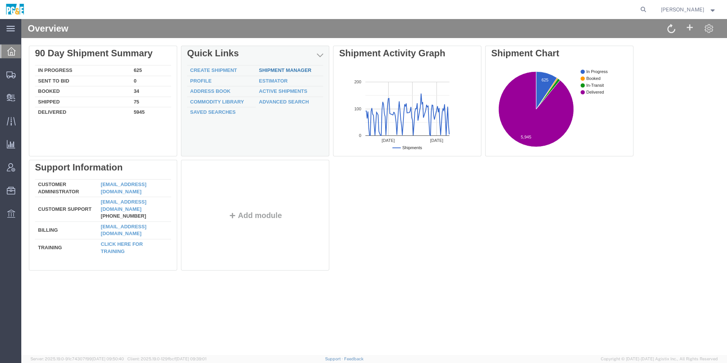
click at [297, 70] on link "Shipment Manager" at bounding box center [285, 70] width 52 height 6
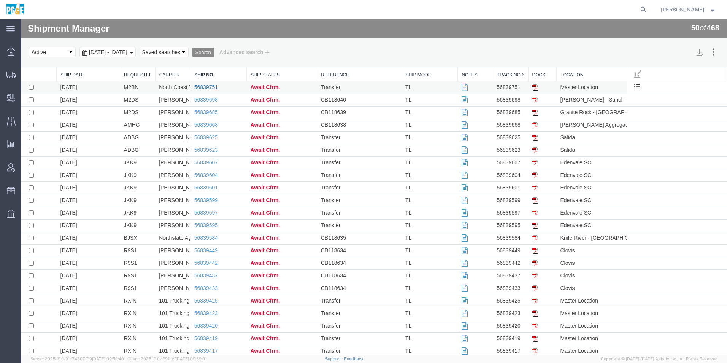
click at [213, 87] on link "56839751" at bounding box center [206, 87] width 24 height 6
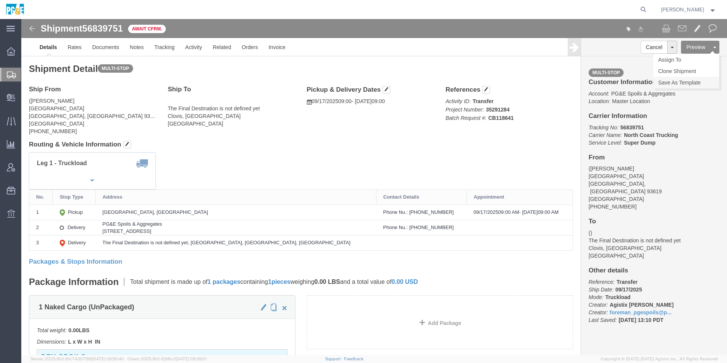
click link "Save As Template"
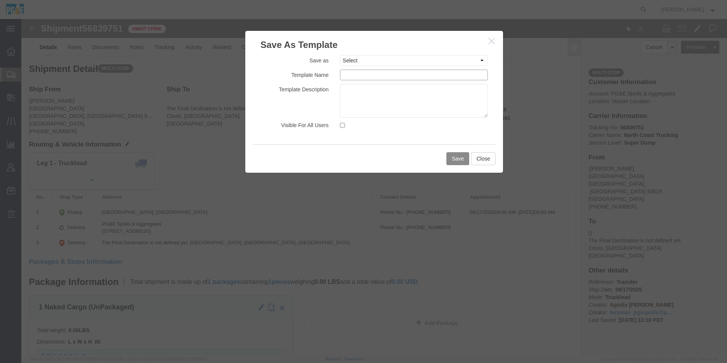
click input "text"
drag, startPoint x: 427, startPoint y: 54, endPoint x: 170, endPoint y: 35, distance: 258.5
click div "Save As Template Save as Select 35030381 - [PERSON_NAME] Pre-Load 35030381 - [P…"
type input "35291284 - [PERSON_NAME]"
click textarea
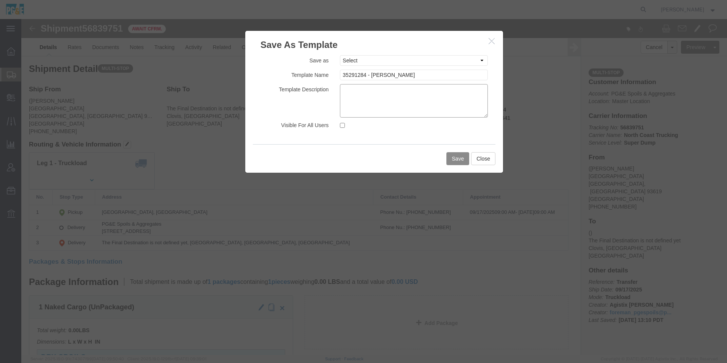
paste textarea "35291284 - [PERSON_NAME]"
type textarea "35291284 - [PERSON_NAME]"
click input "Visible For All Users"
checkbox input "true"
click button "Save"
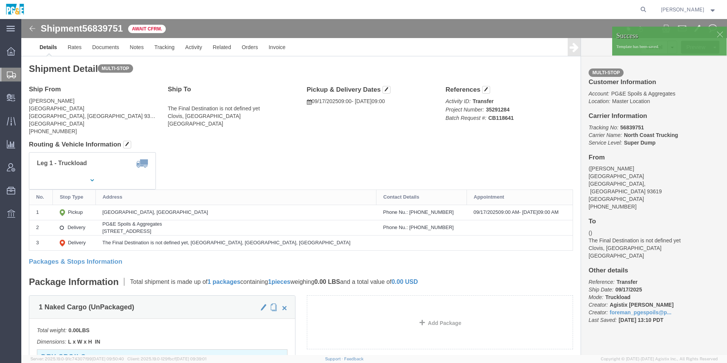
click img
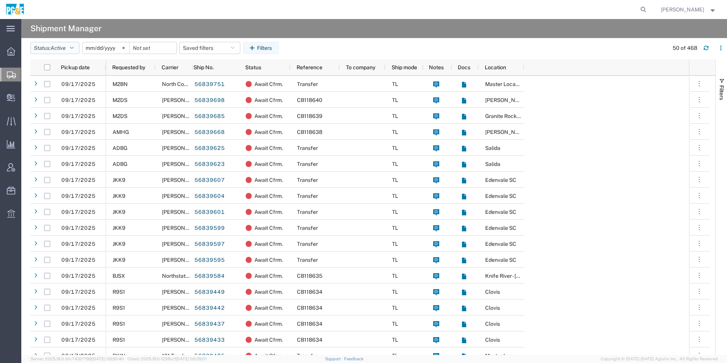
click at [51, 47] on button "Status: Active" at bounding box center [54, 48] width 49 height 12
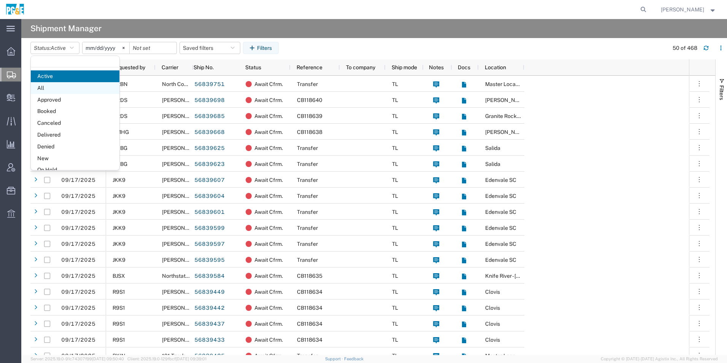
click at [79, 90] on span "All" at bounding box center [75, 88] width 89 height 12
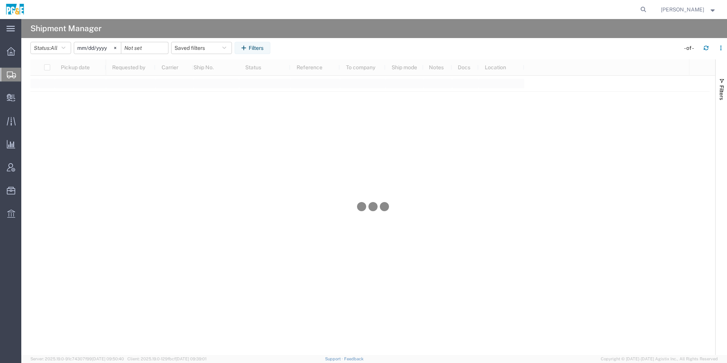
click at [103, 44] on input "[DATE]" at bounding box center [97, 47] width 47 height 11
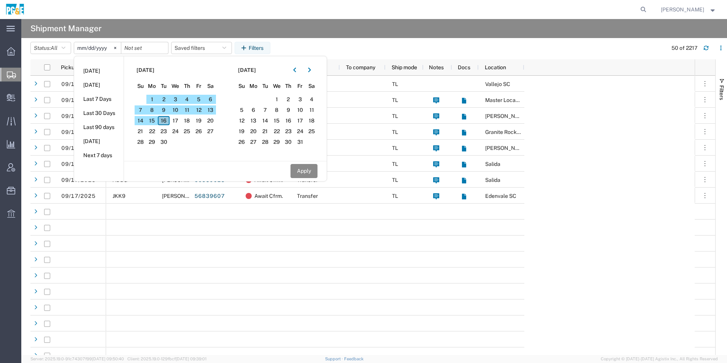
click at [165, 121] on span "16" at bounding box center [164, 120] width 12 height 9
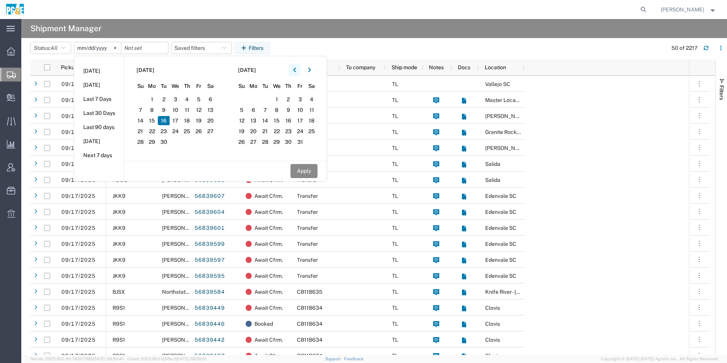
click at [299, 70] on button "button" at bounding box center [295, 70] width 12 height 12
click at [270, 121] on span "16" at bounding box center [265, 120] width 12 height 9
click at [307, 170] on button "Apply" at bounding box center [303, 171] width 27 height 14
type input "[DATE]"
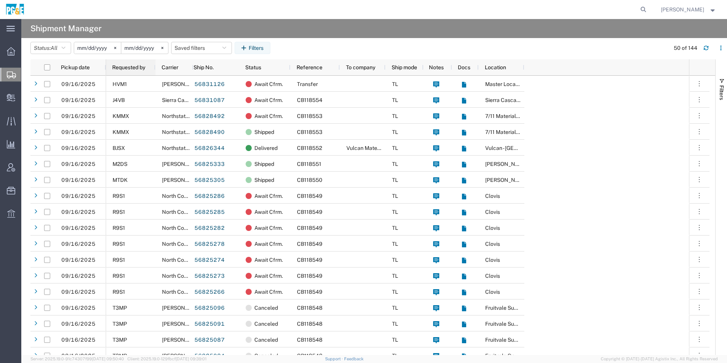
click at [137, 67] on span "Requested by" at bounding box center [128, 67] width 33 height 6
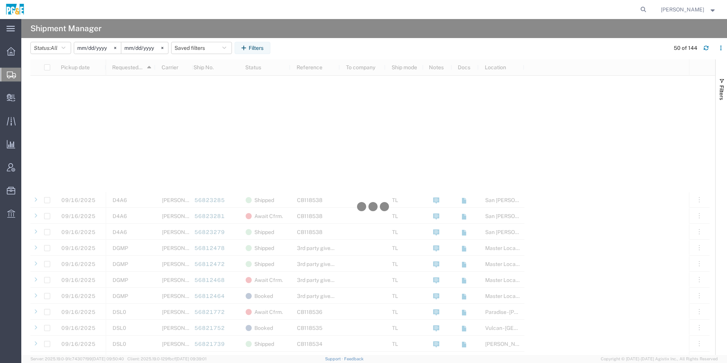
scroll to position [646, 0]
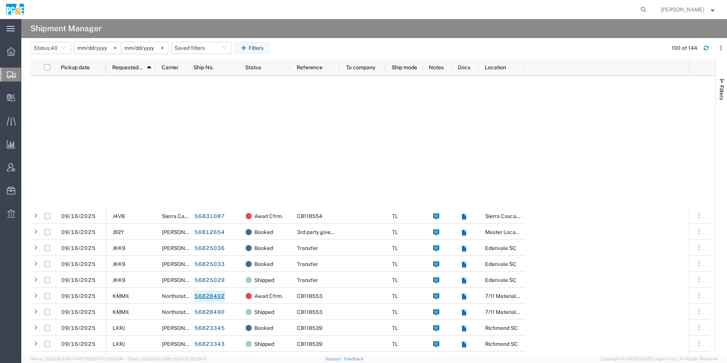
scroll to position [1217, 0]
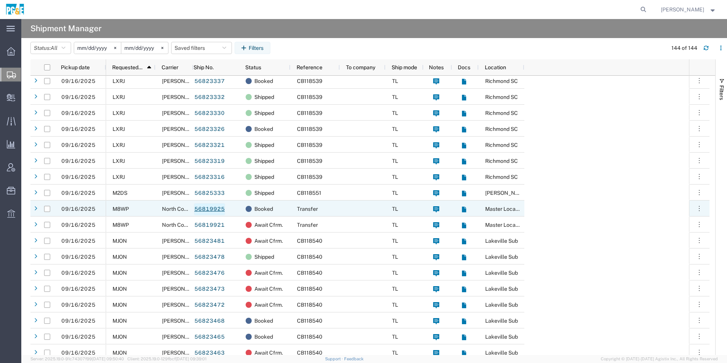
click at [210, 209] on link "56819925" at bounding box center [209, 209] width 31 height 12
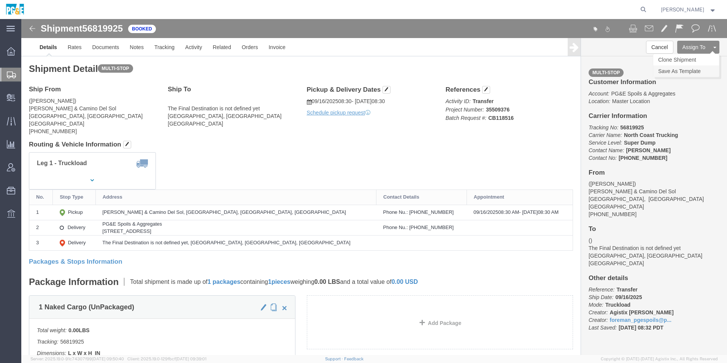
click link "Save As Template"
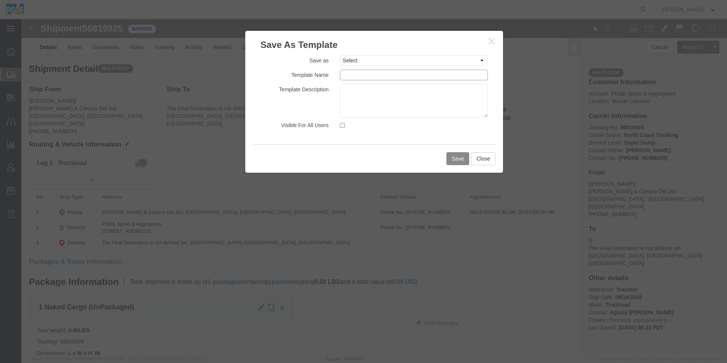
click input "text"
drag, startPoint x: 408, startPoint y: 59, endPoint x: 238, endPoint y: 54, distance: 170.0
click div "Template Name 35509376 - [PERSON_NAME][GEOGRAPHIC_DATA]"
type input "35509376 - [PERSON_NAME][GEOGRAPHIC_DATA]"
click textarea
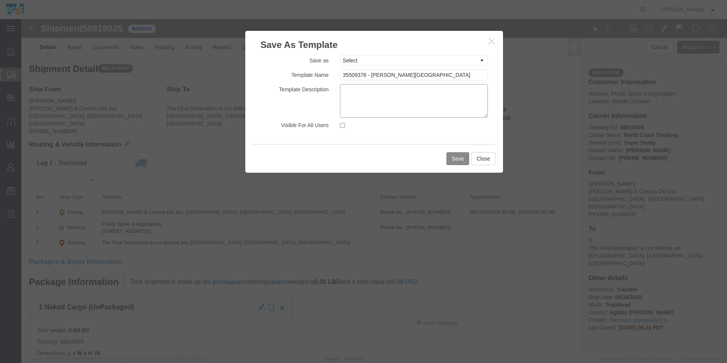
paste textarea "35509376 - [PERSON_NAME][GEOGRAPHIC_DATA]"
type textarea "35509376 - [PERSON_NAME][GEOGRAPHIC_DATA]"
click input "Visible For All Users"
checkbox input "true"
click button "Save"
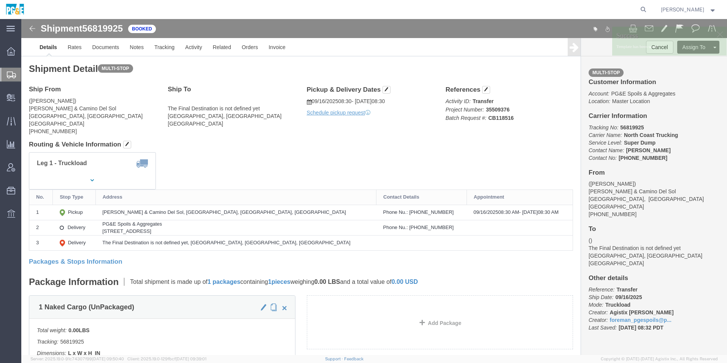
click img
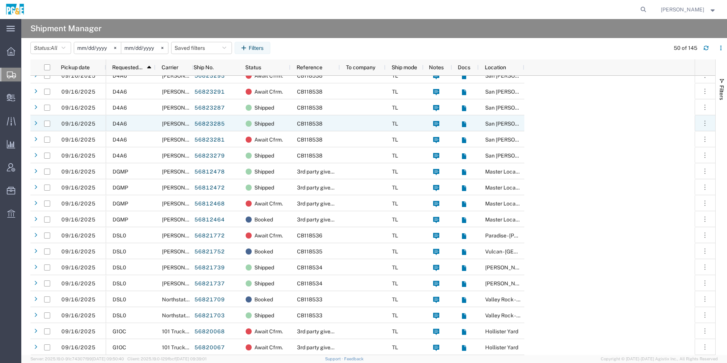
scroll to position [440, 0]
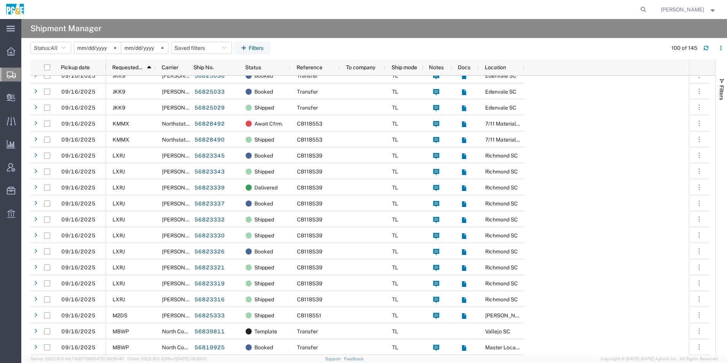
scroll to position [1103, 0]
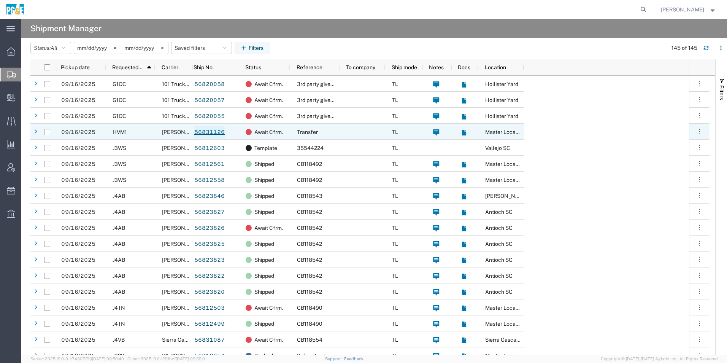
click at [211, 134] on link "56831126" at bounding box center [209, 132] width 31 height 12
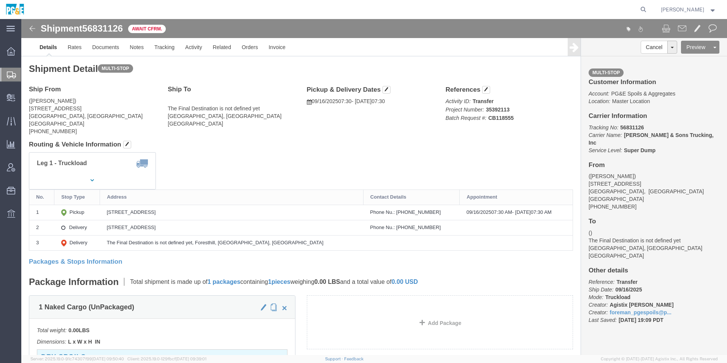
click img
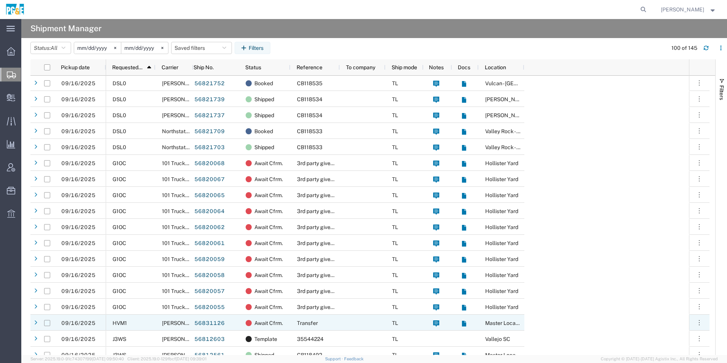
click at [45, 322] on input "Press Space to toggle row selection (unchecked)" at bounding box center [47, 323] width 6 height 6
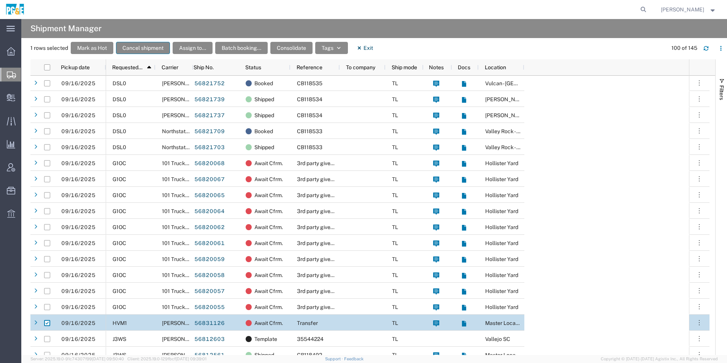
click at [141, 49] on button "Cancel shipment" at bounding box center [143, 48] width 54 height 12
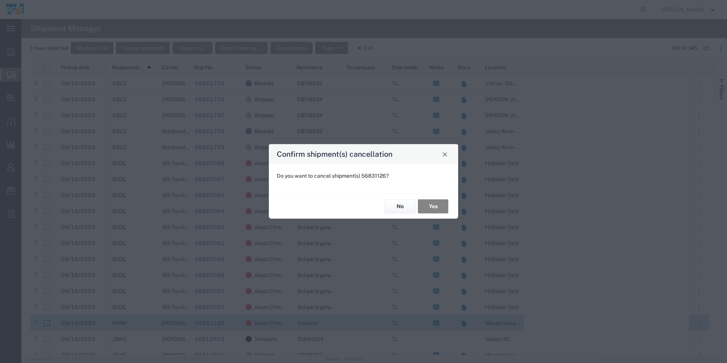
click at [425, 205] on button "Yes" at bounding box center [433, 206] width 30 height 14
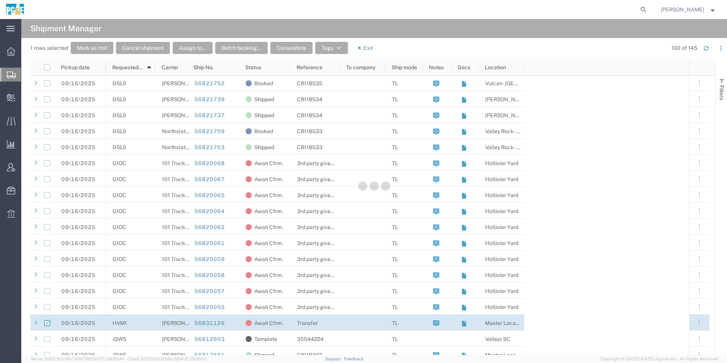
checkbox input "false"
